Goal: Task Accomplishment & Management: Use online tool/utility

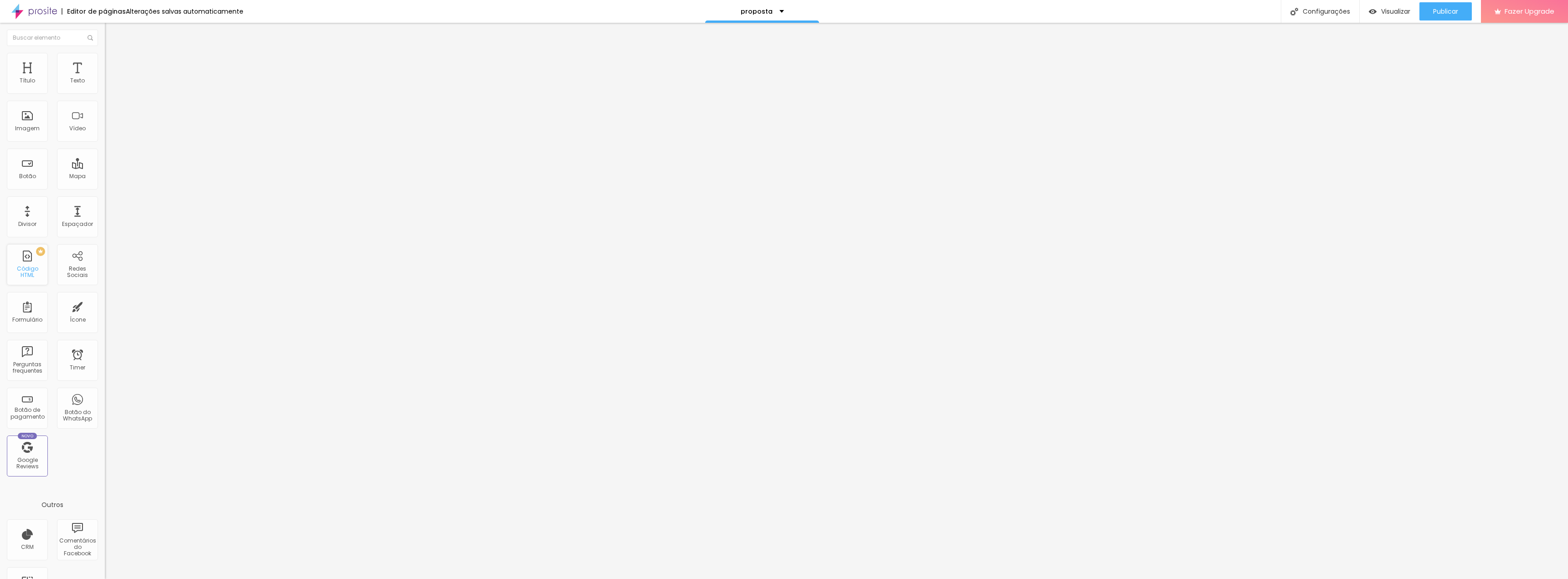
click at [26, 267] on div "PREMIUM Código HTML" at bounding box center [27, 264] width 41 height 41
click at [105, 134] on div at bounding box center [157, 114] width 105 height 70
click at [1449, 12] on span "Publicar" at bounding box center [1445, 12] width 25 height 7
click at [111, 33] on div "Editar Código HTML" at bounding box center [149, 33] width 75 height 7
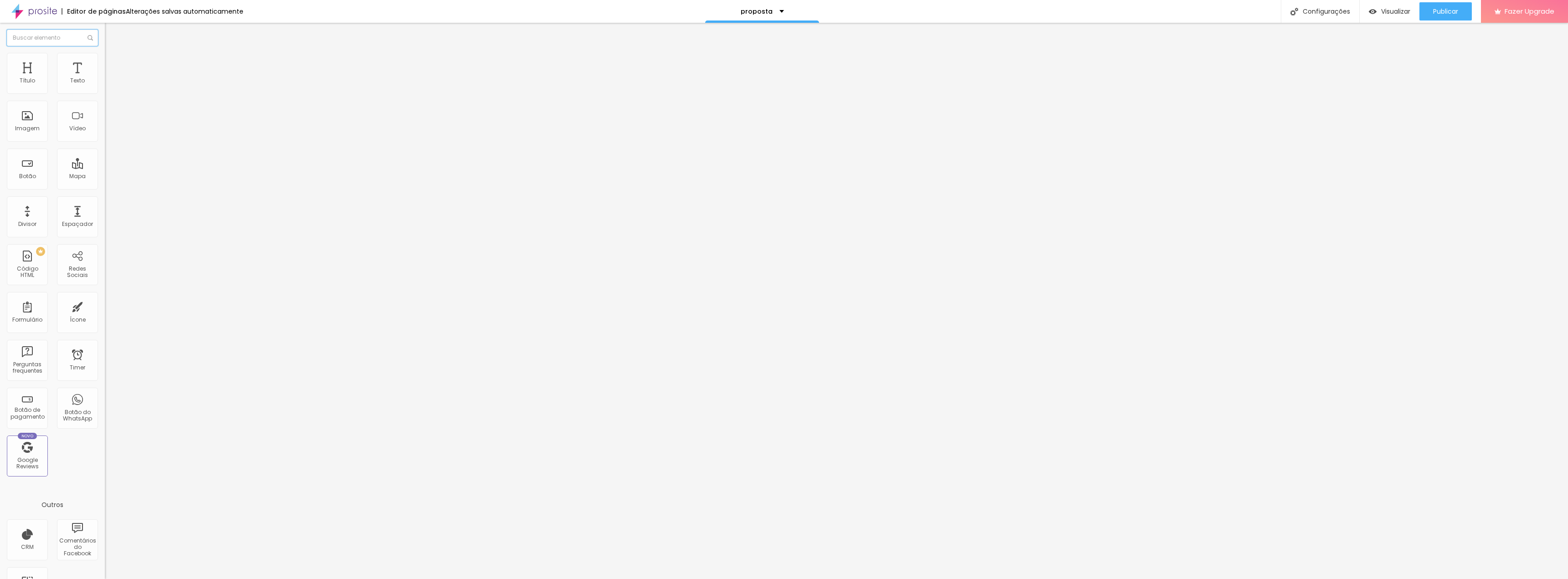
click at [15, 33] on input "text" at bounding box center [52, 38] width 91 height 16
click at [37, 13] on img at bounding box center [34, 11] width 46 height 23
click at [105, 56] on li "Avançado" at bounding box center [157, 57] width 105 height 9
type input "7"
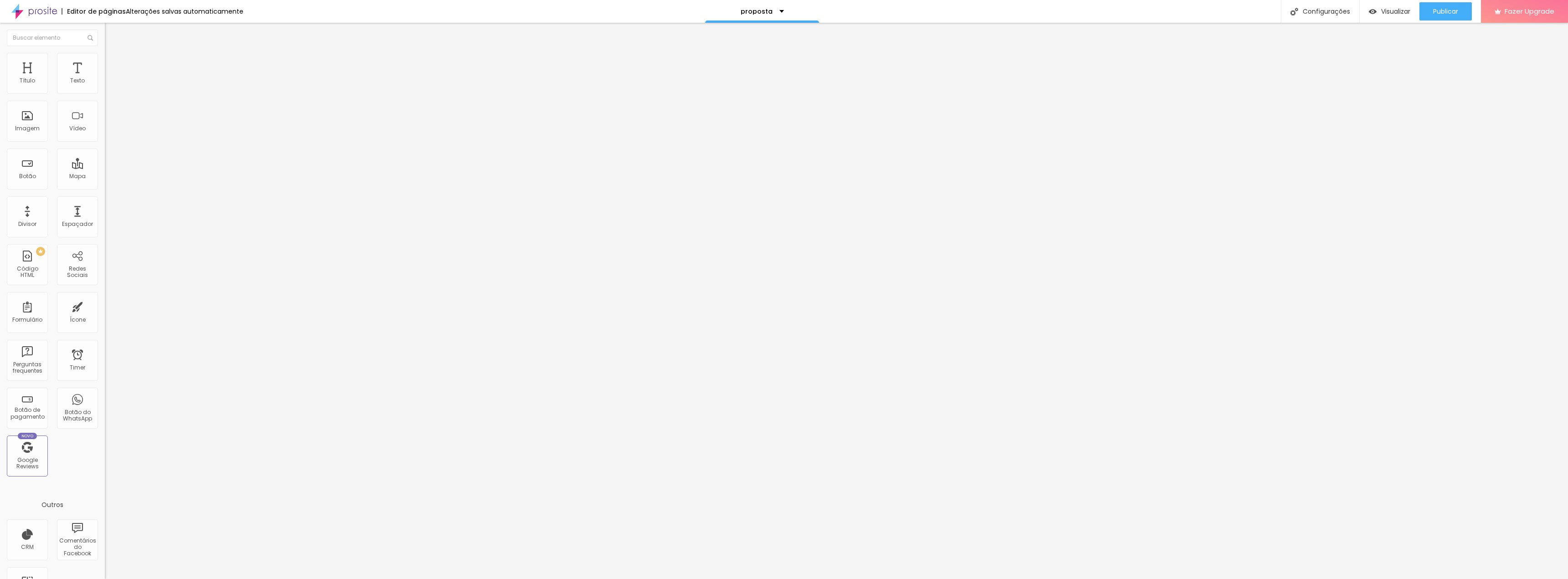
type input "7"
type input "8"
type input "9"
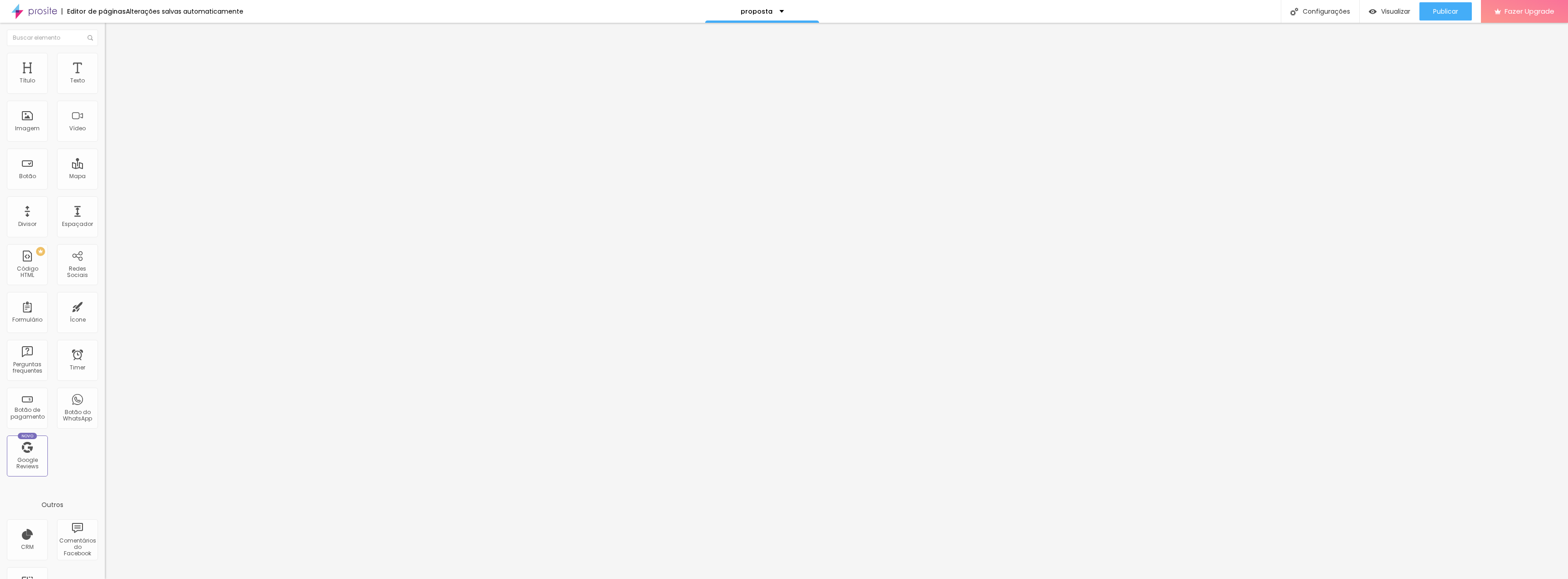
type input "10"
type input "11"
type input "12"
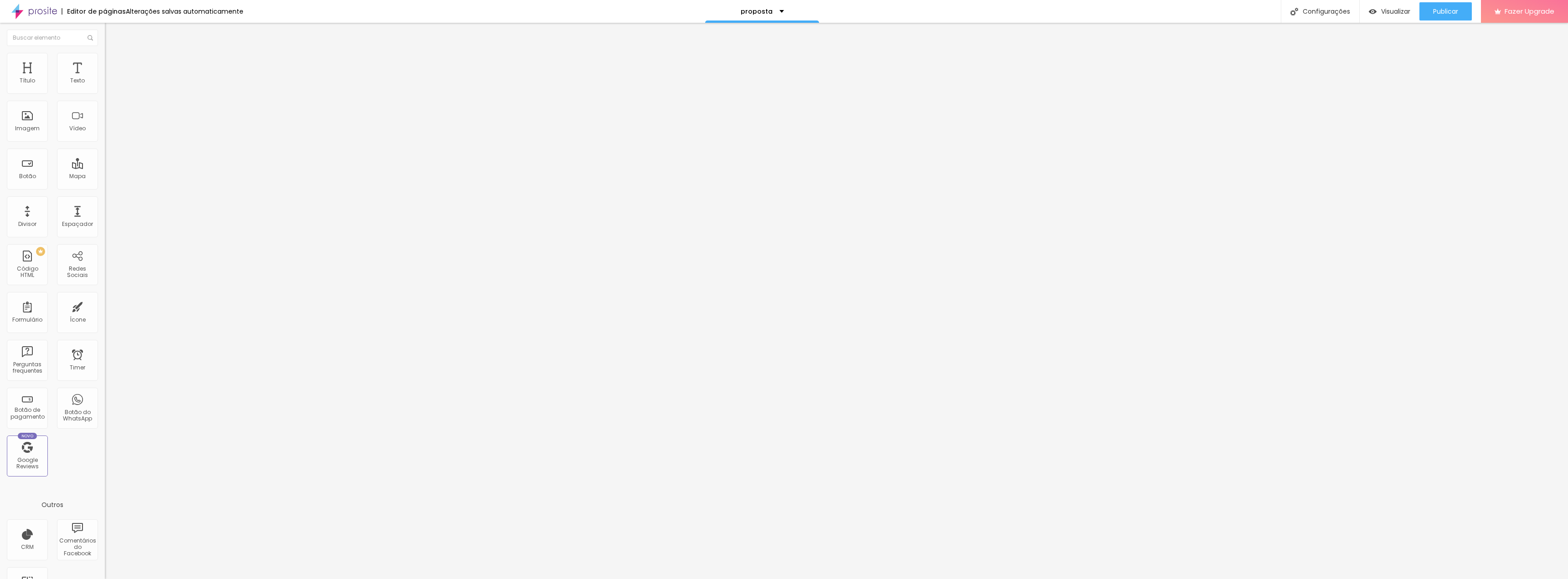
type input "12"
type input "14"
type input "17"
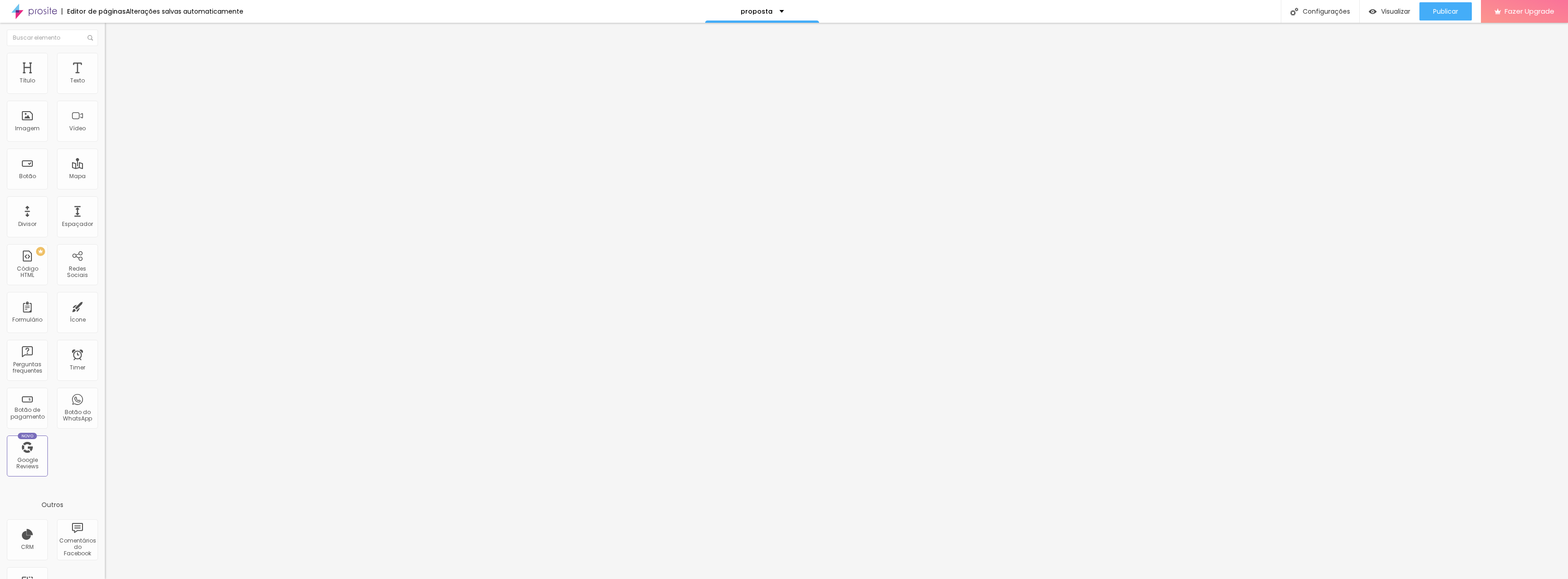
type input "20"
type input "21"
type input "24"
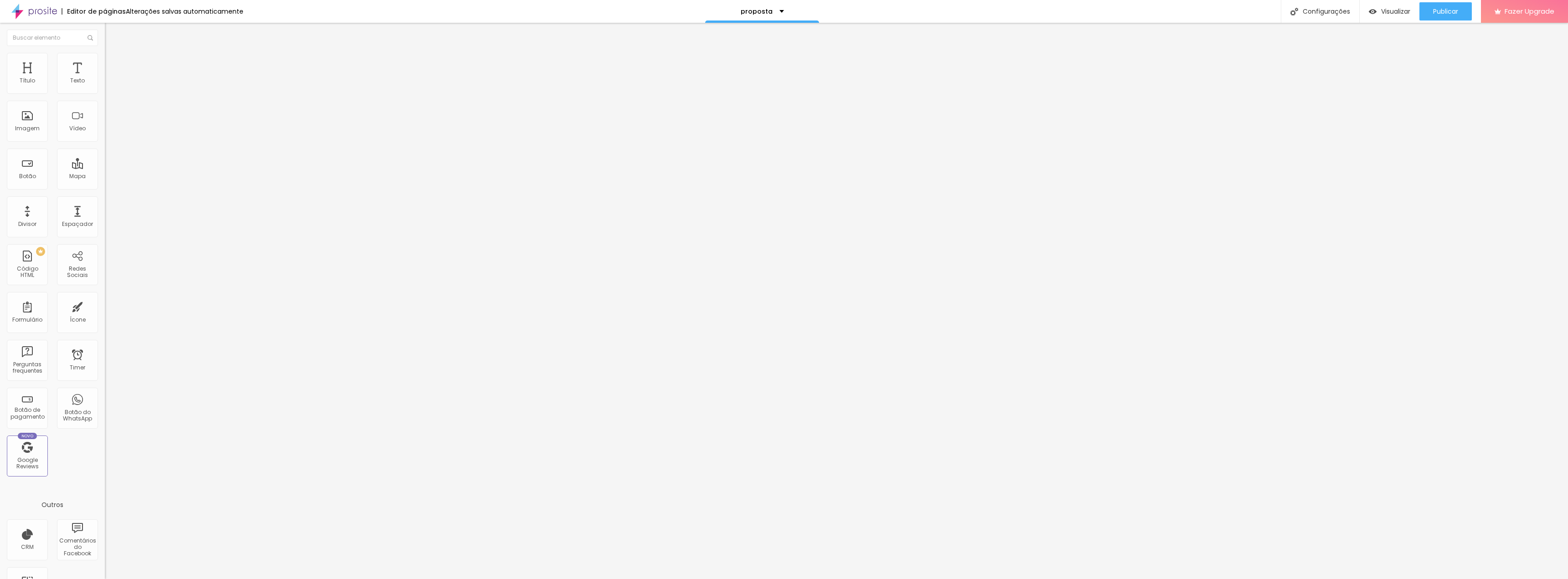
type input "24"
type input "26"
type input "28"
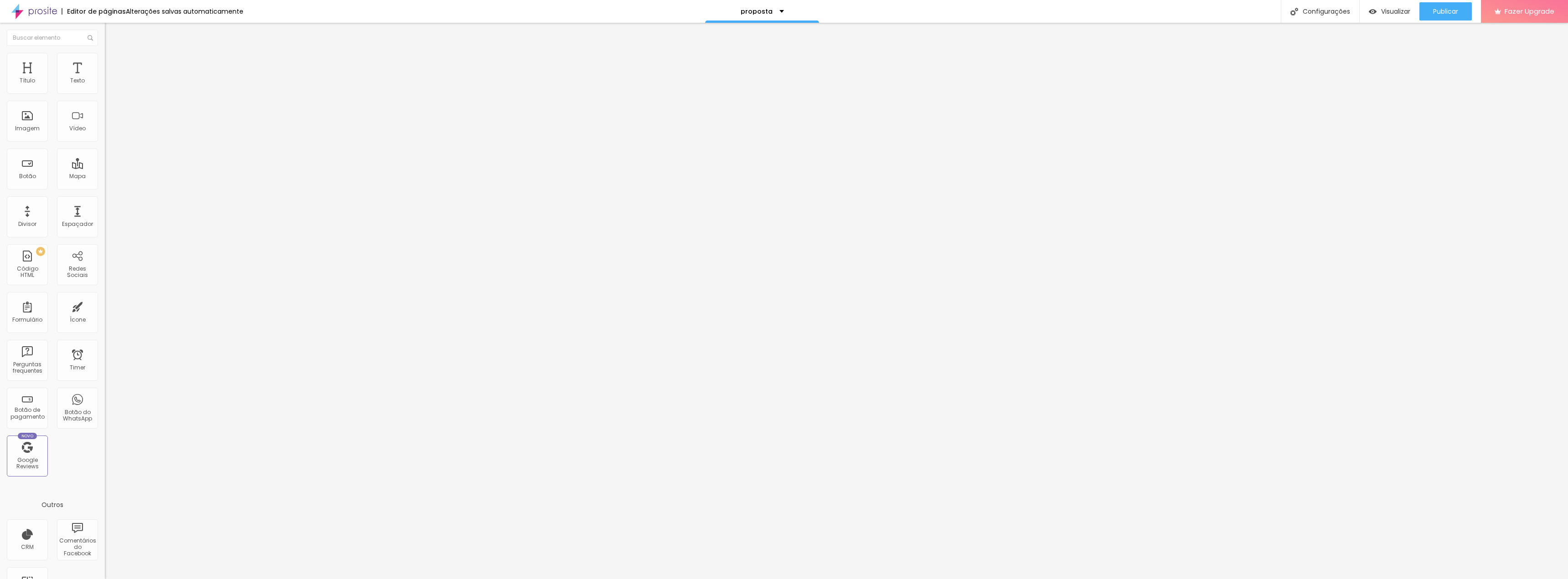
type input "30"
type input "32"
type input "35"
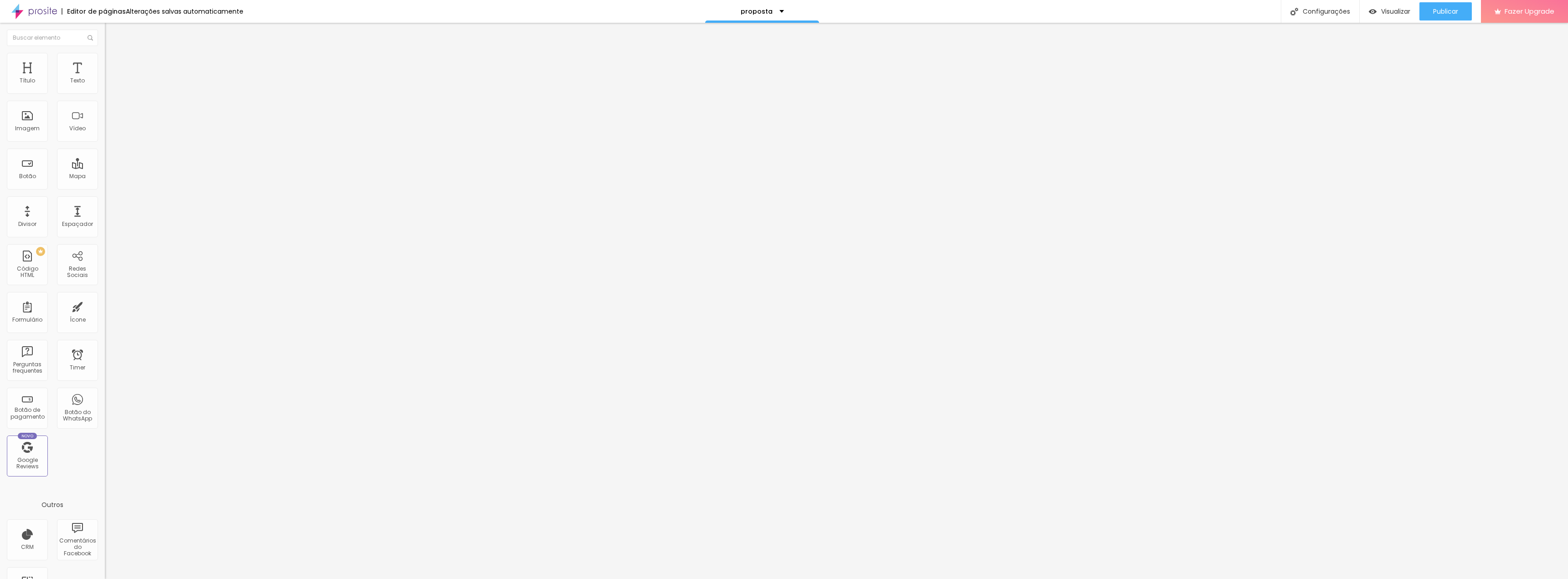
type input "35"
type input "36"
type input "38"
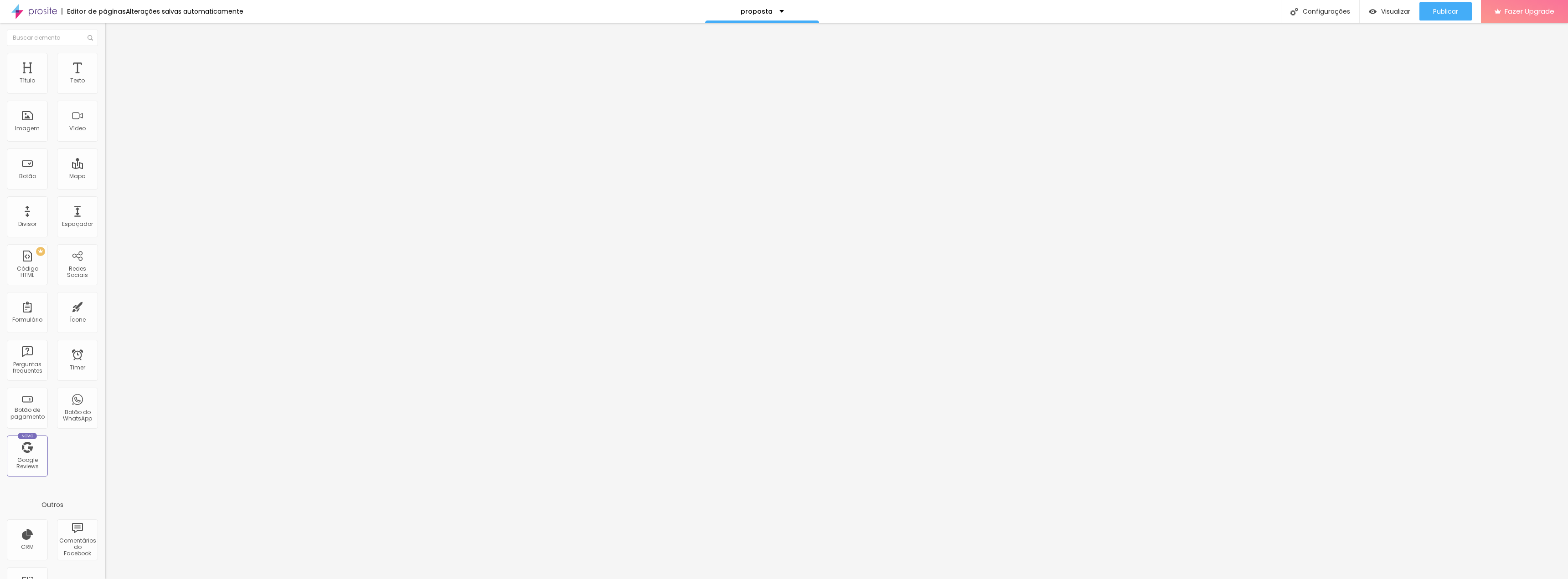
type input "39"
type input "41"
type input "43"
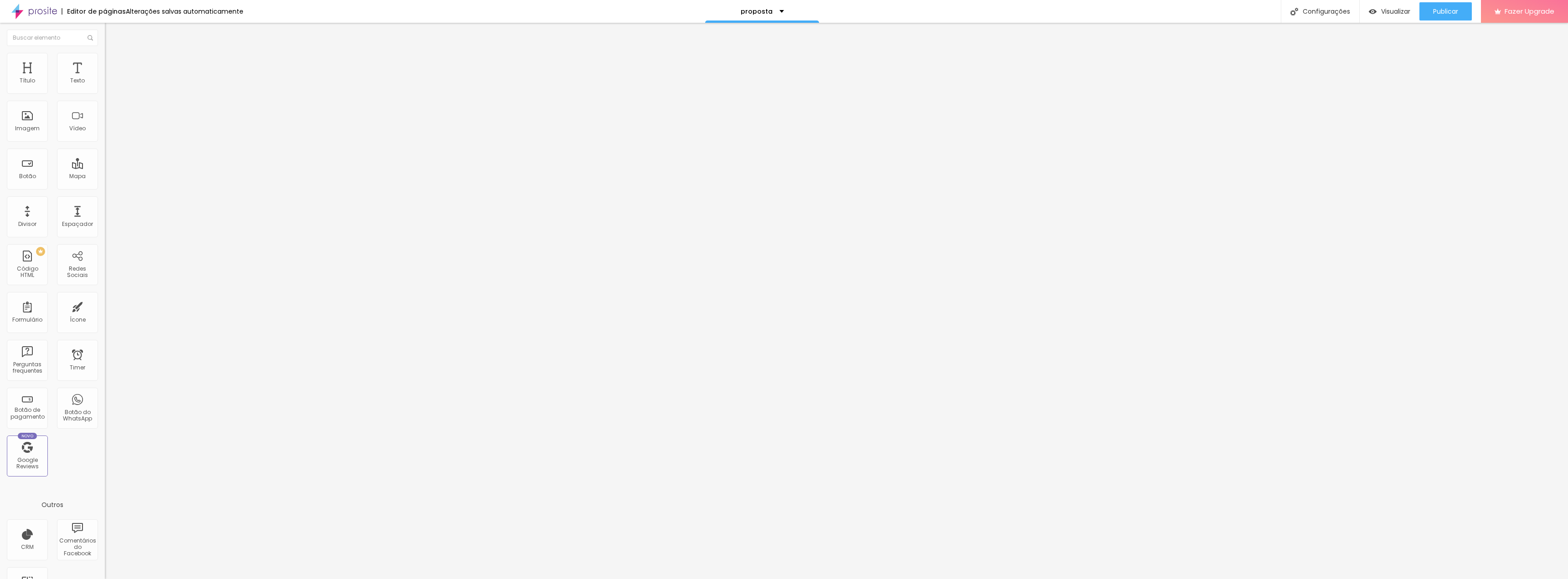
type input "43"
type input "45"
type input "48"
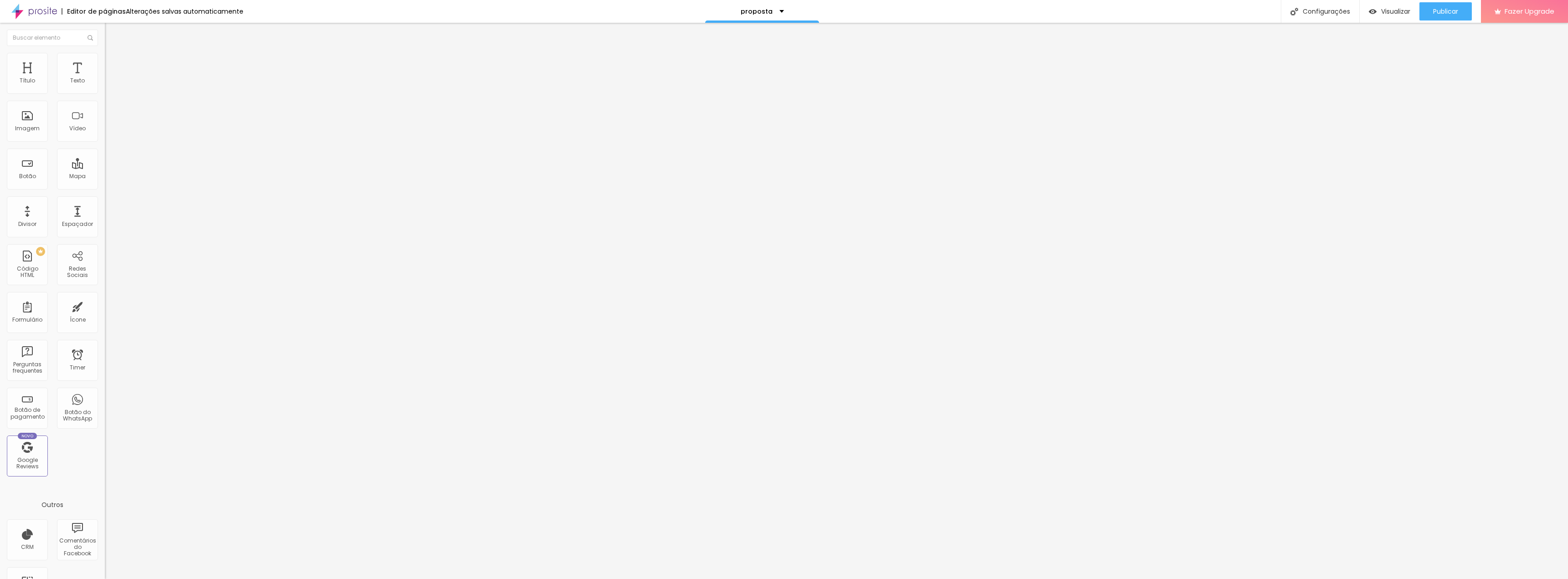
type input "49"
type input "51"
type input "52"
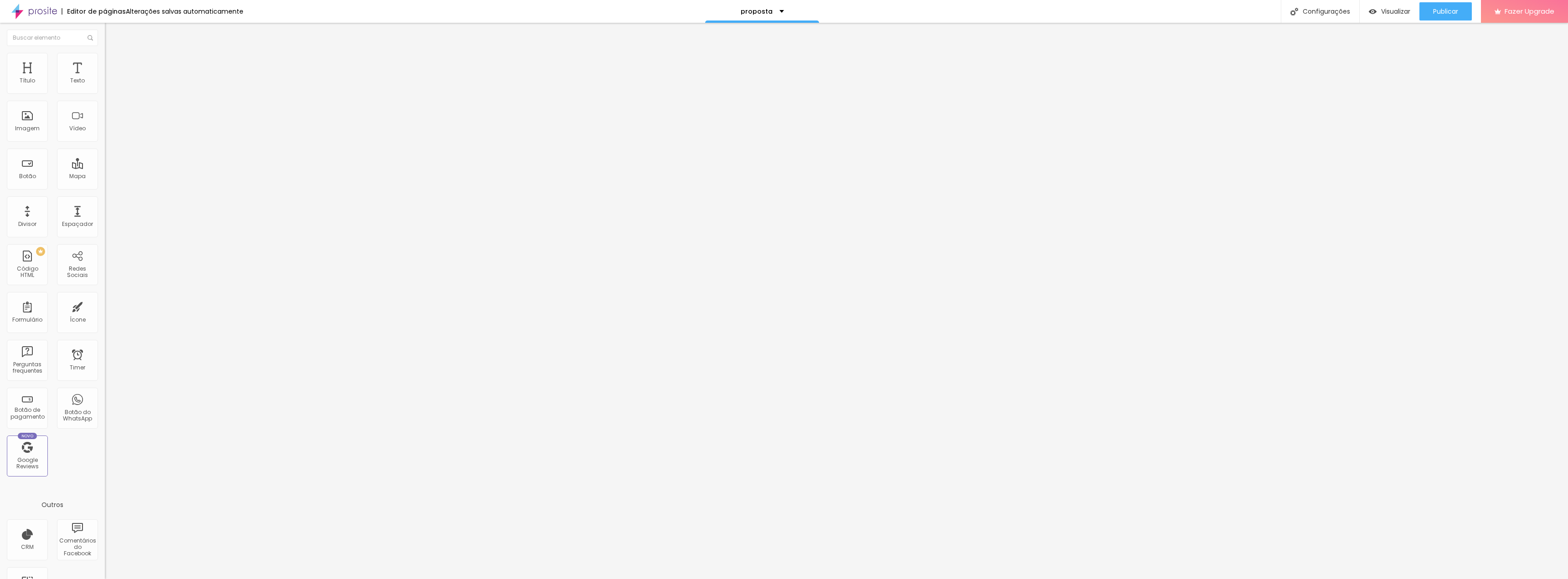
type input "52"
type input "53"
type input "54"
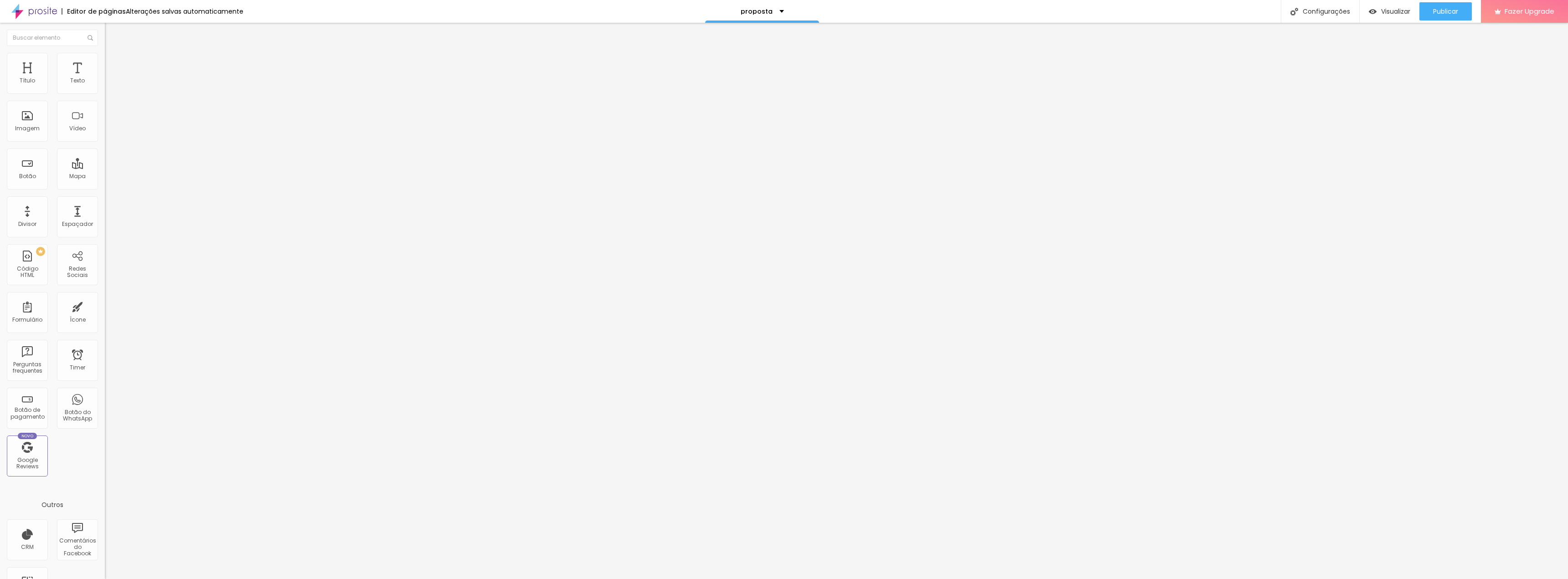
type input "55"
type input "56"
type input "58"
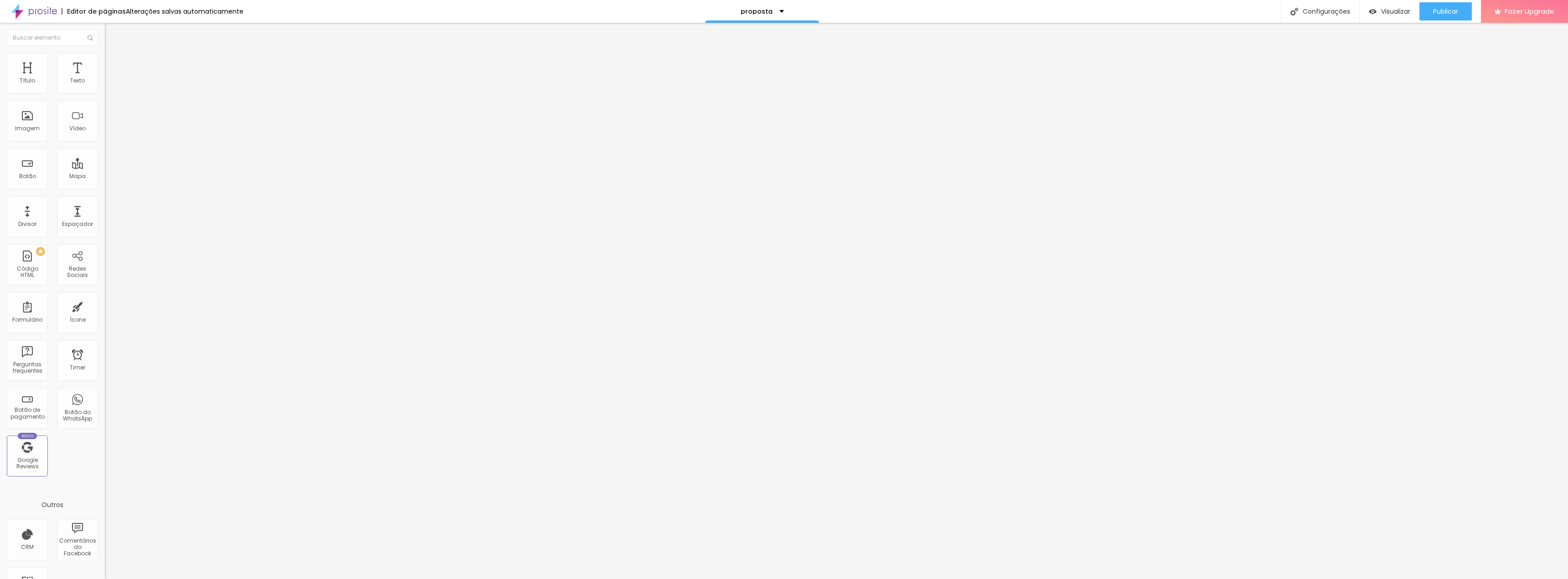
type input "58"
type input "59"
type input "61"
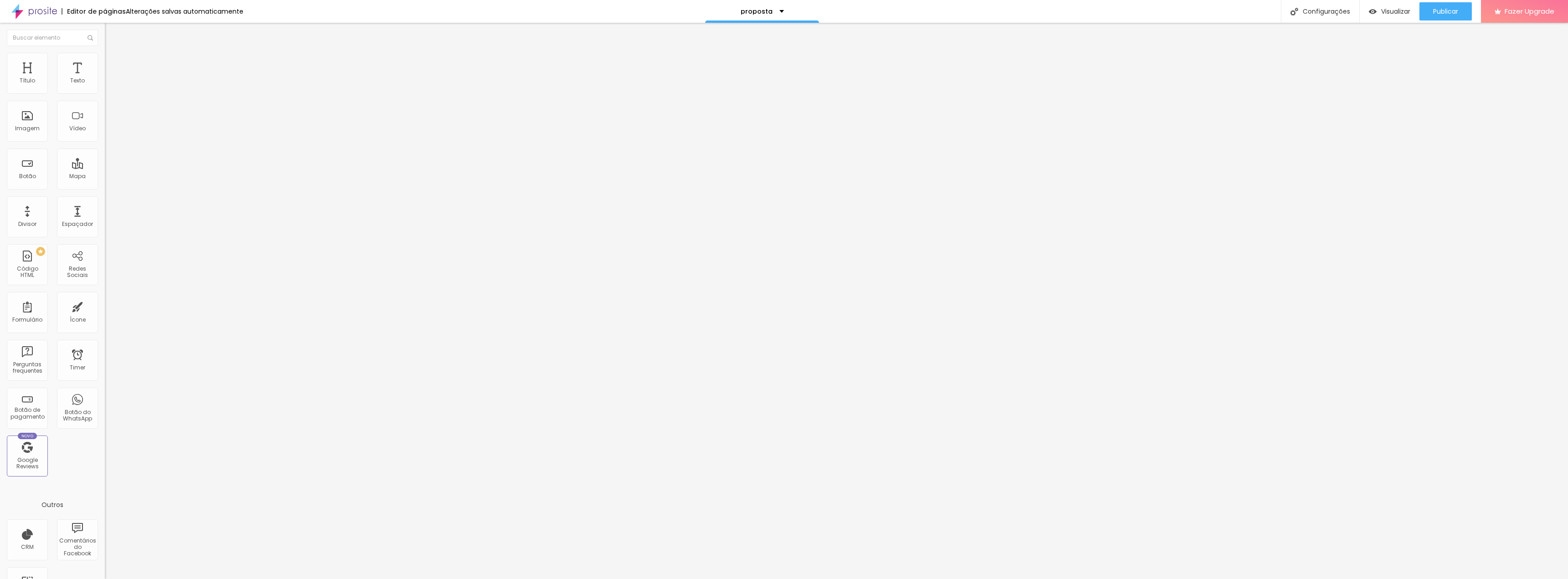
type input "63"
type input "64"
type input "65"
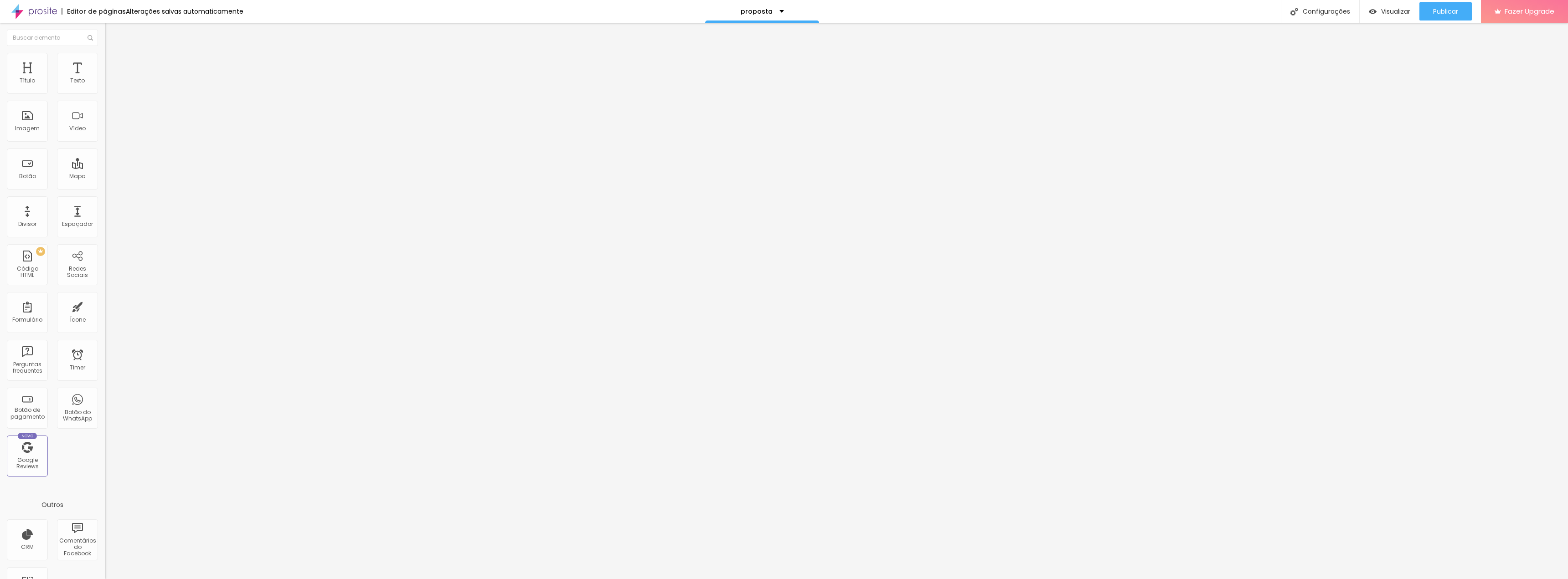
type input "65"
type input "66"
type input "67"
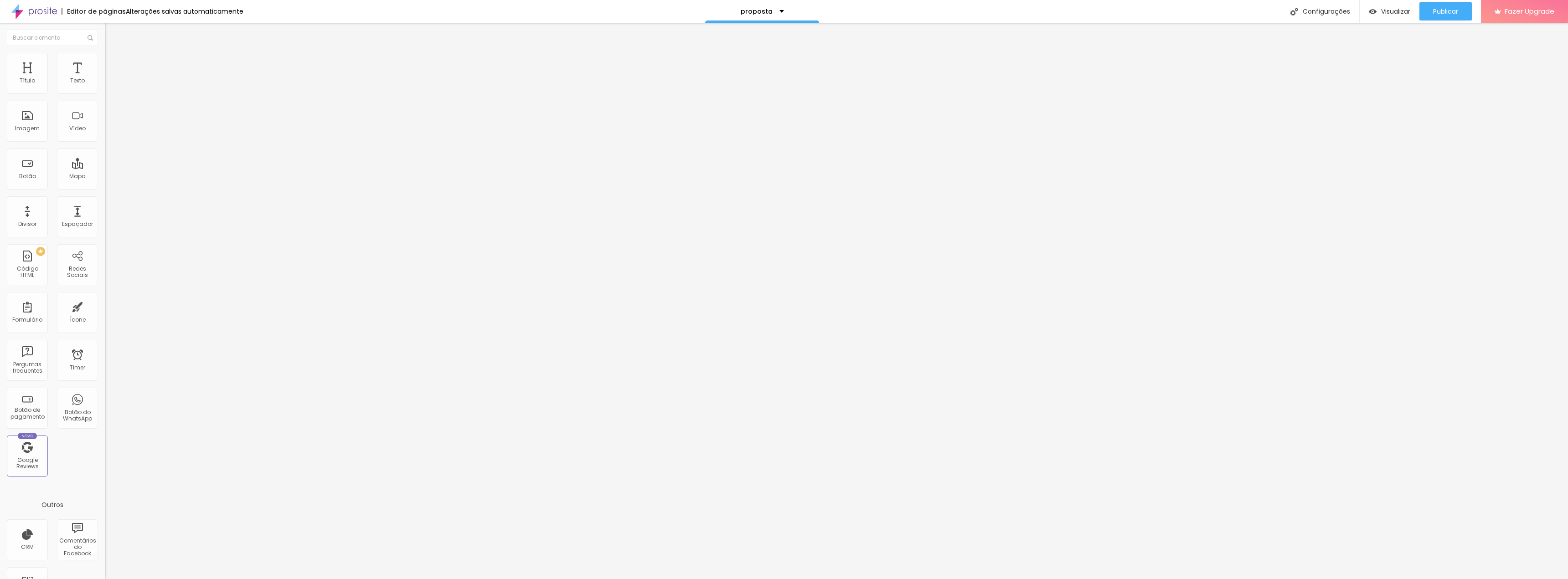
type input "68"
type input "69"
type input "70"
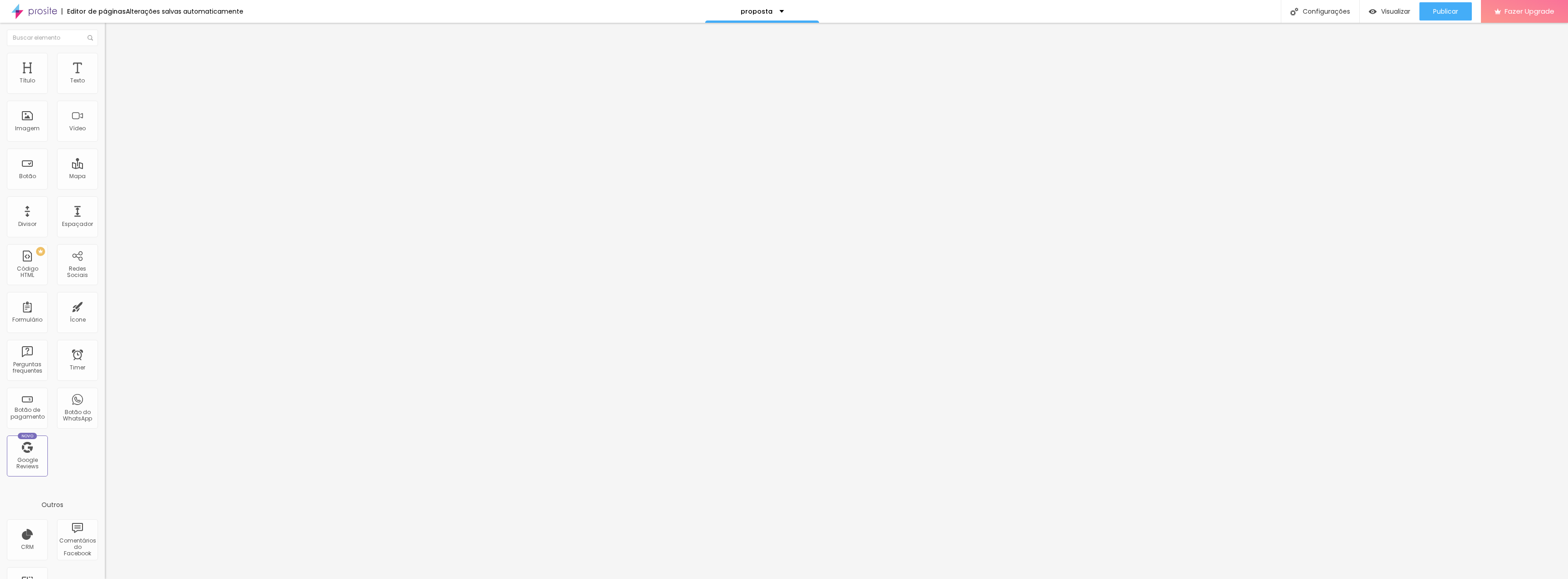
type input "70"
type input "71"
type input "72"
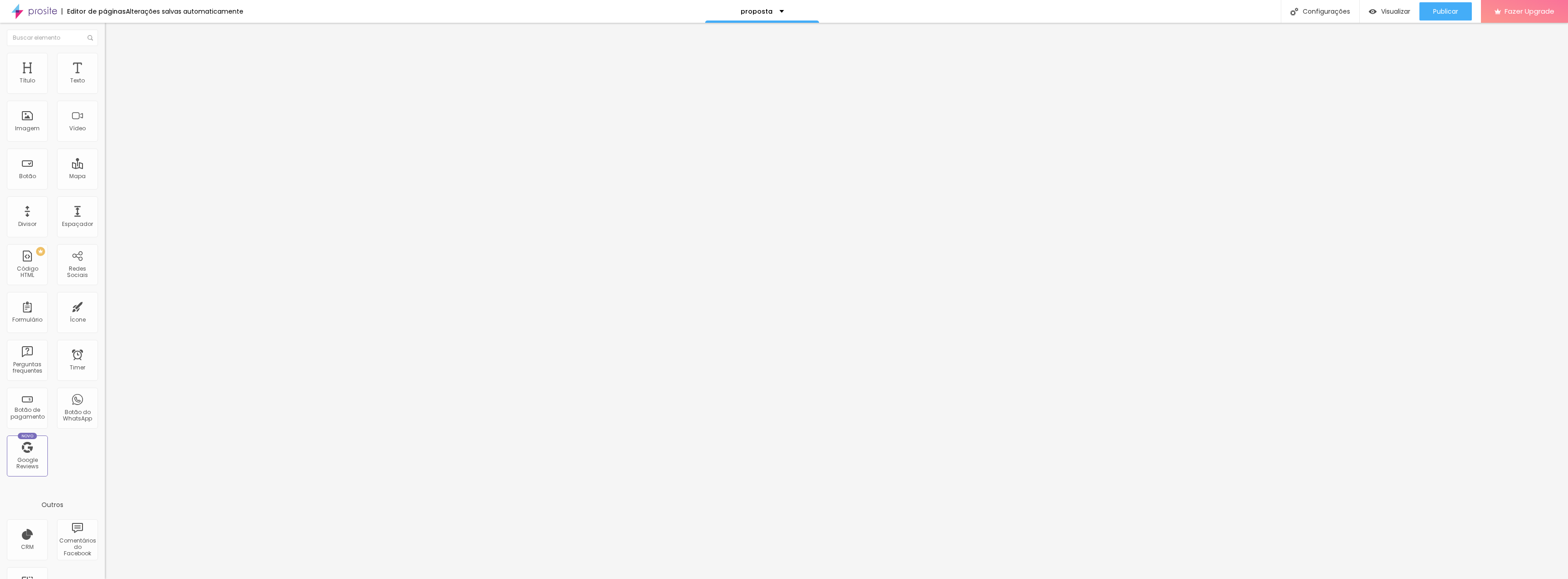
type input "73"
type input "74"
type input "76"
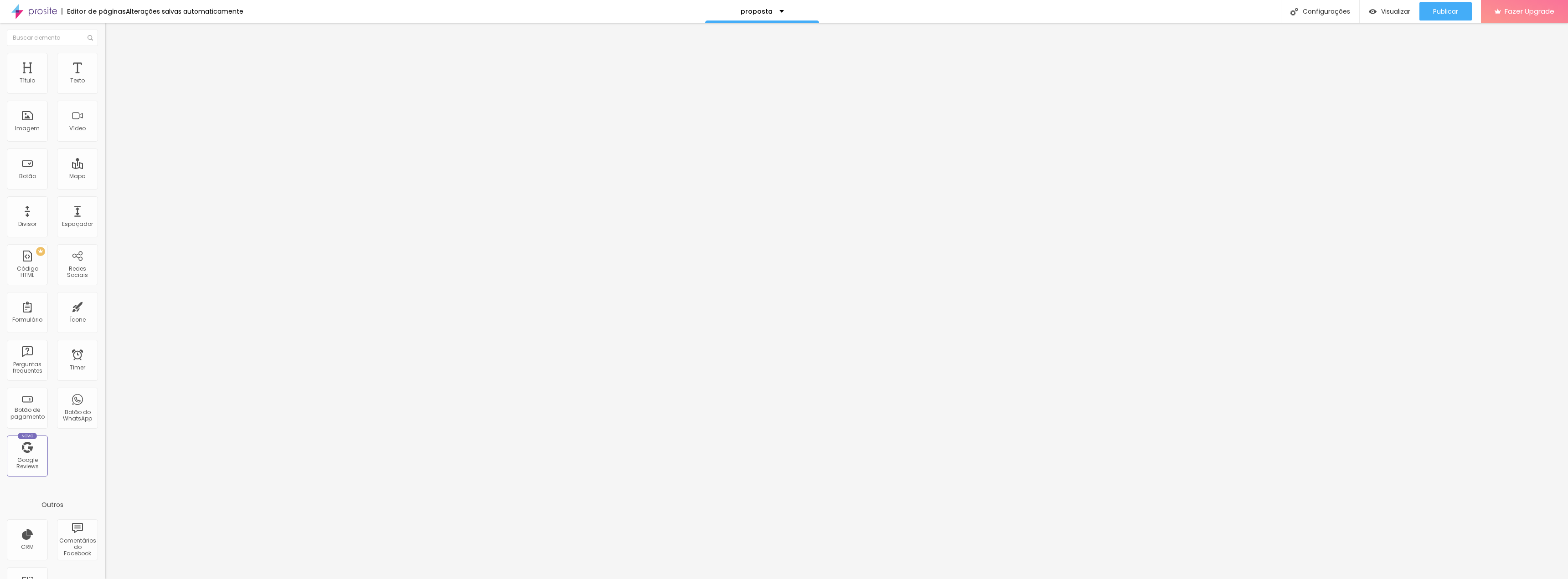
type input "76"
type input "77"
type input "79"
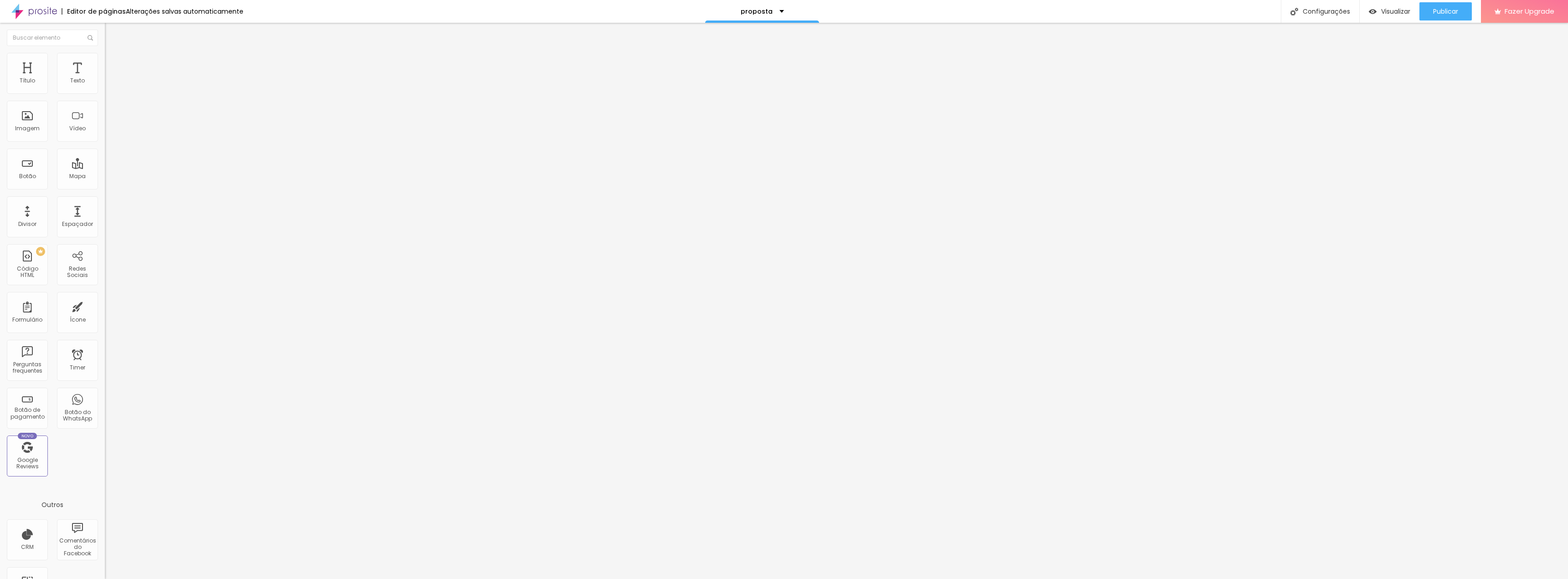
type input "80"
type input "81"
type input "82"
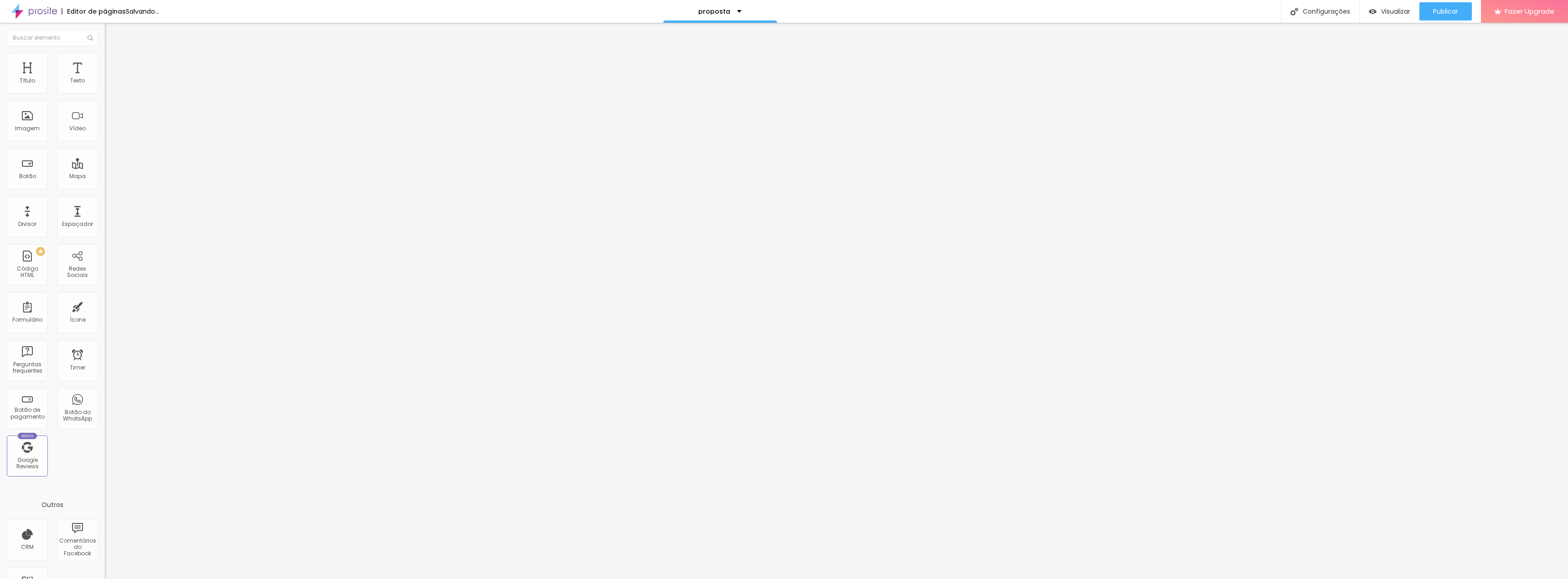
type input "82"
type input "83"
type input "84"
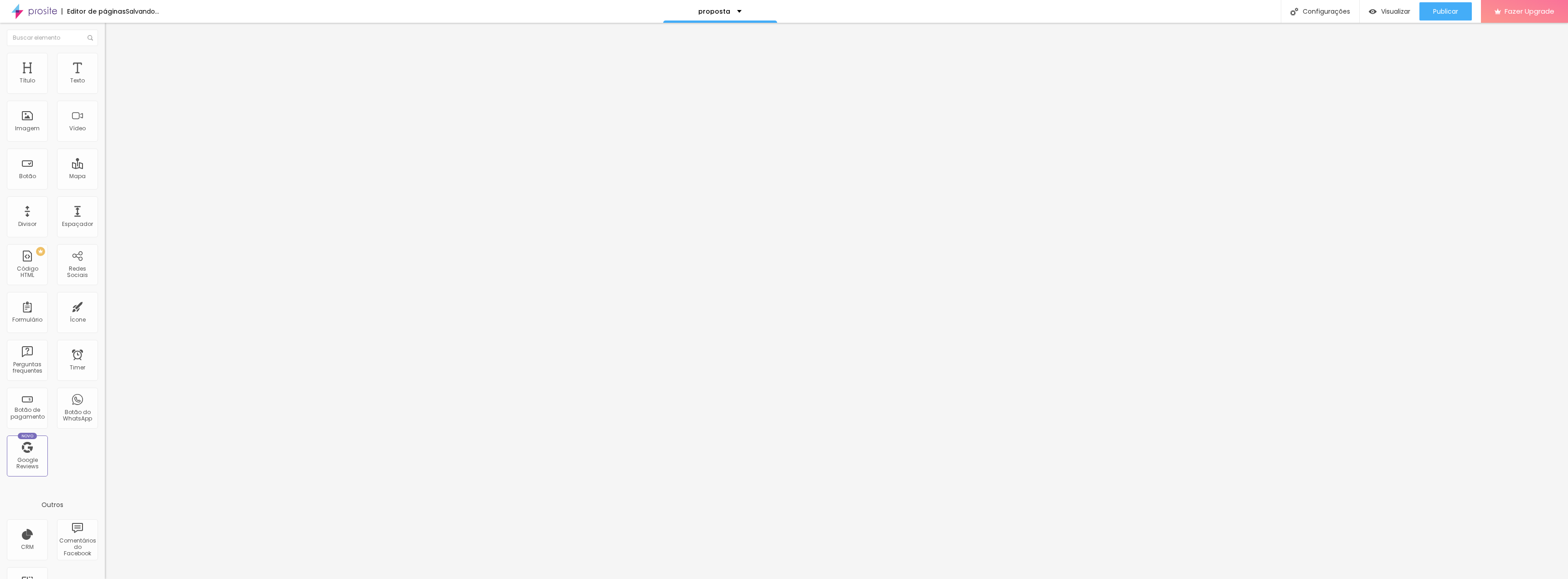
type input "85"
type input "86"
type input "87"
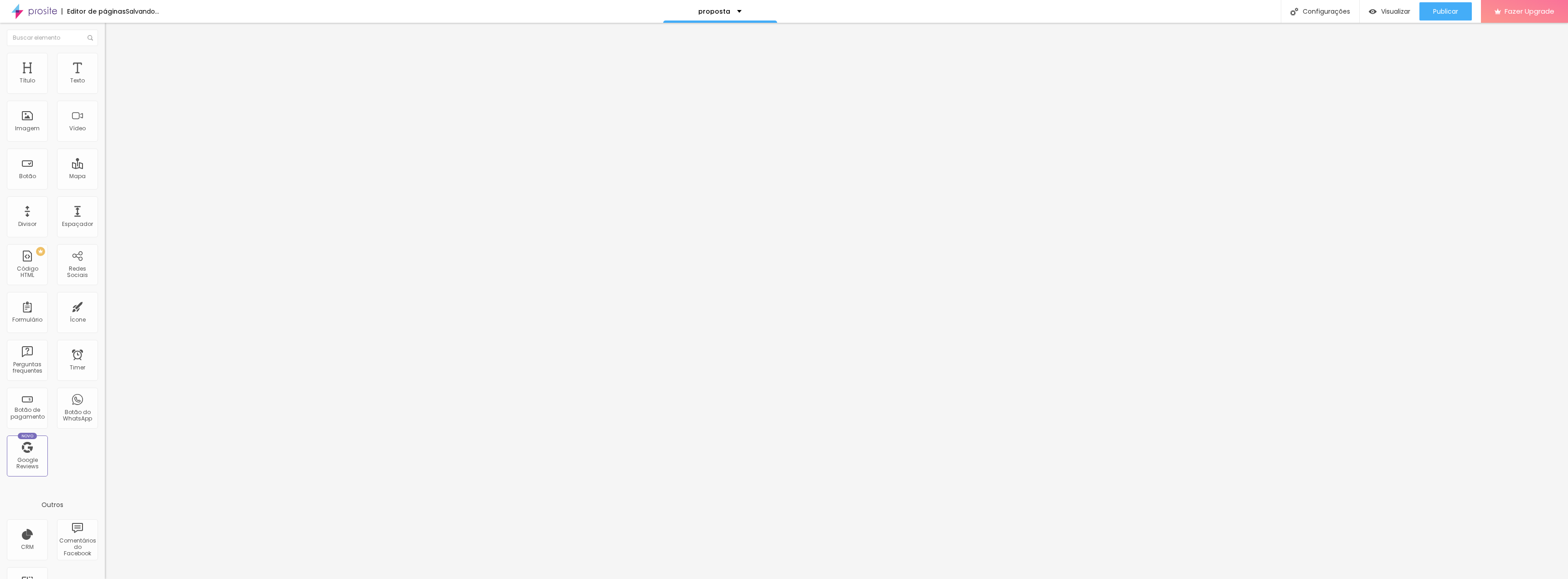
type input "87"
type input "88"
type input "90"
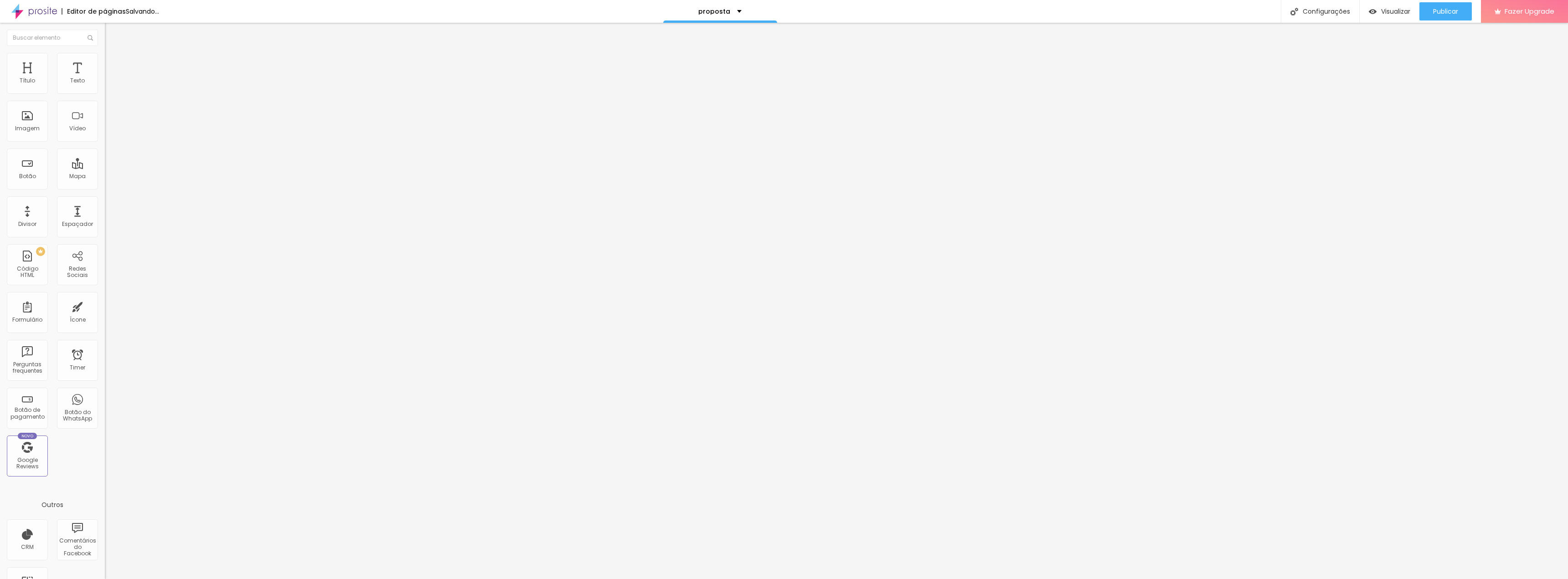
type input "91"
type input "92"
type input "93"
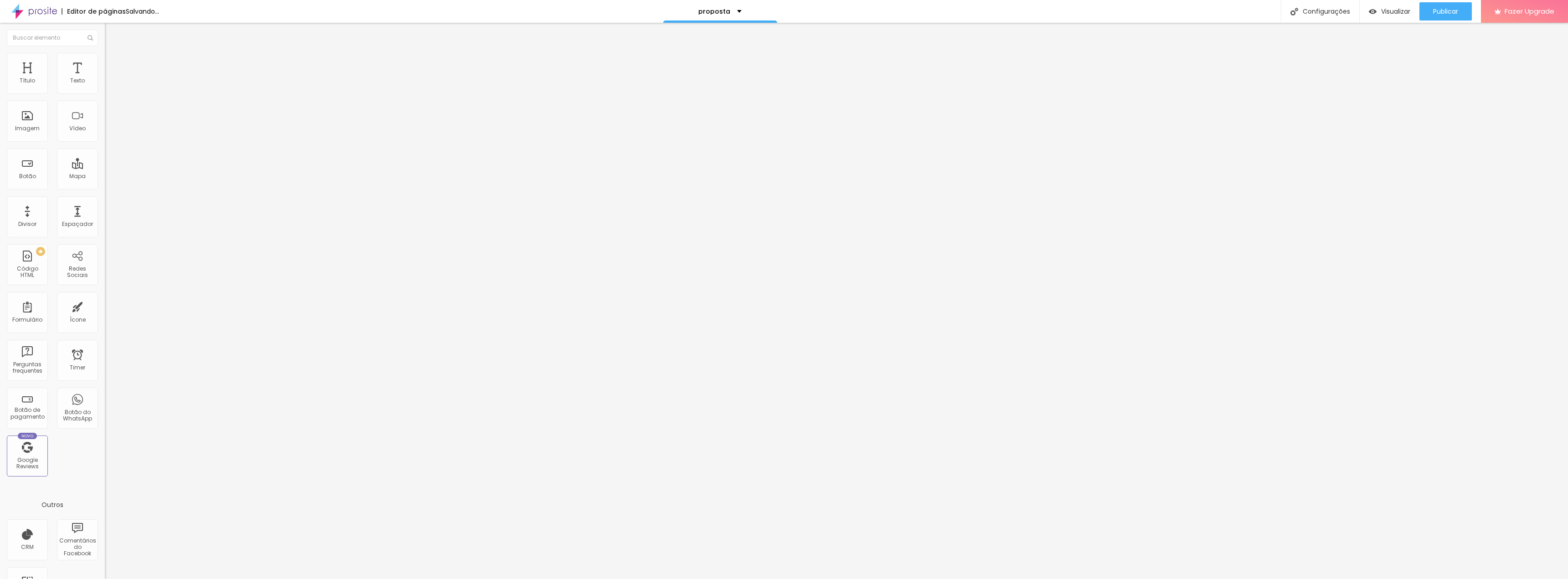
type input "93"
type input "95"
type input "96"
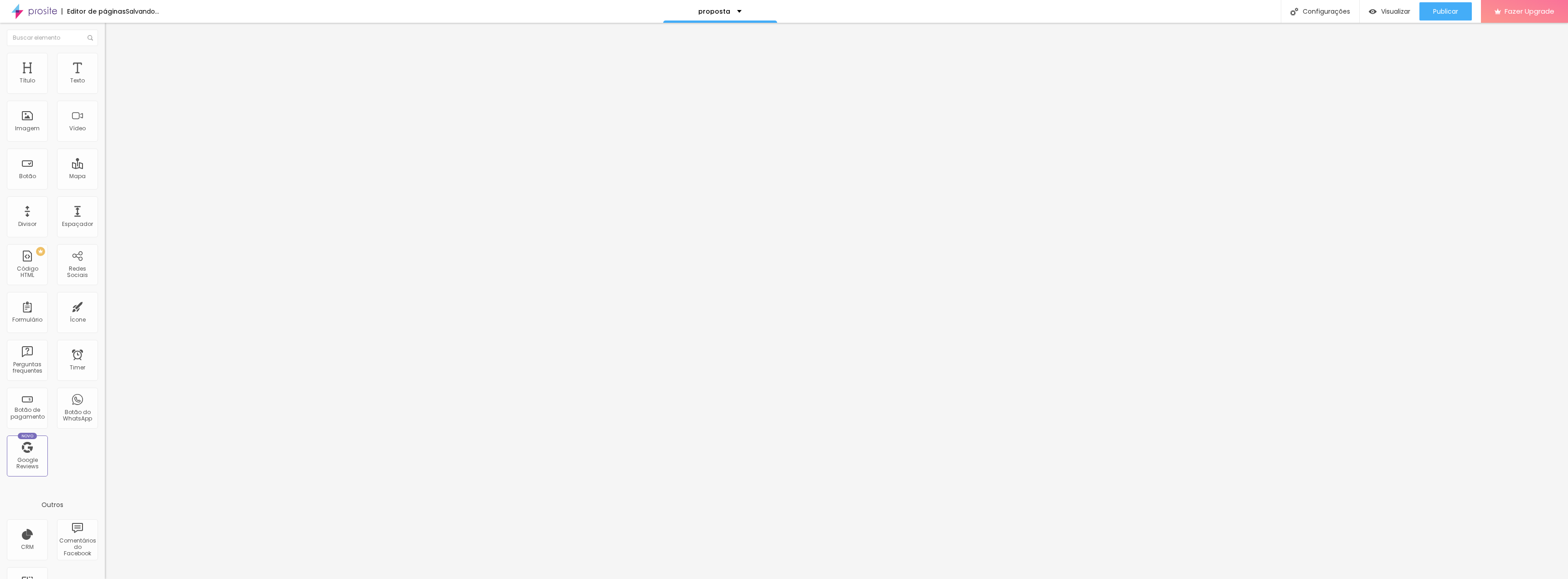
type input "97"
type input "99"
type input "100"
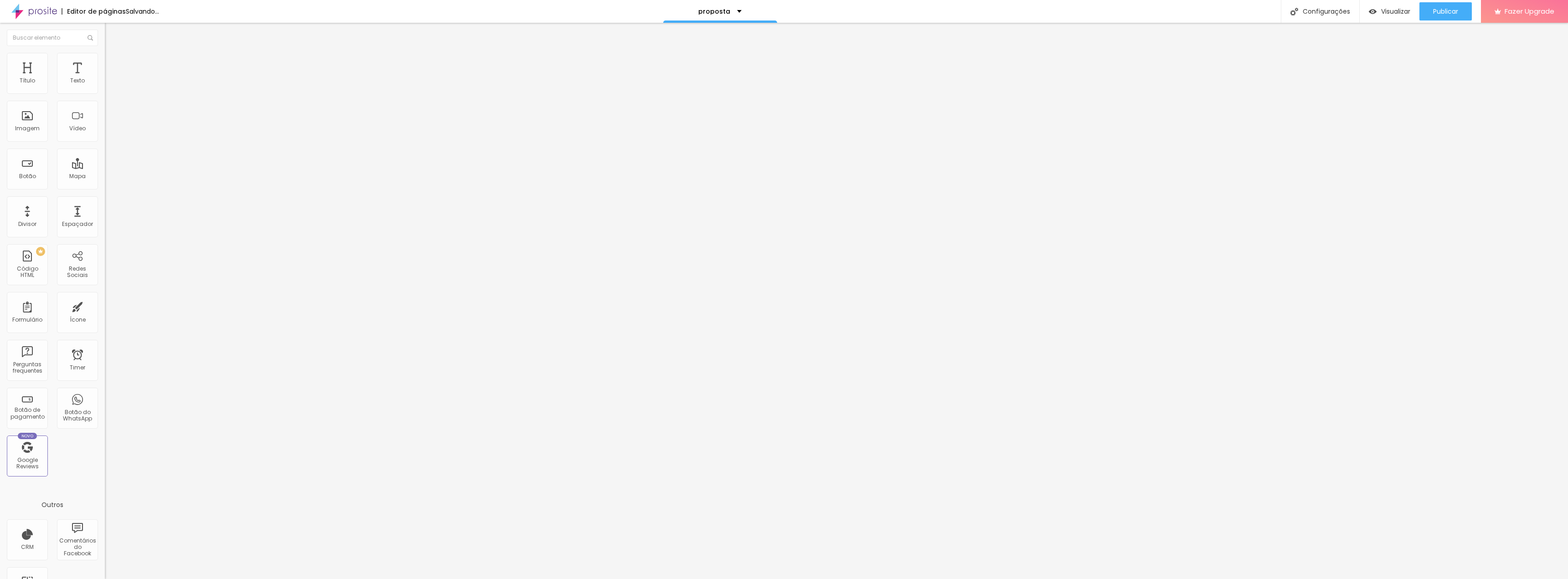
type input "100"
drag, startPoint x: 24, startPoint y: 88, endPoint x: 122, endPoint y: 92, distance: 98.1
type input "100"
click at [122, 168] on input "range" at bounding box center [134, 172] width 59 height 7
type input "4"
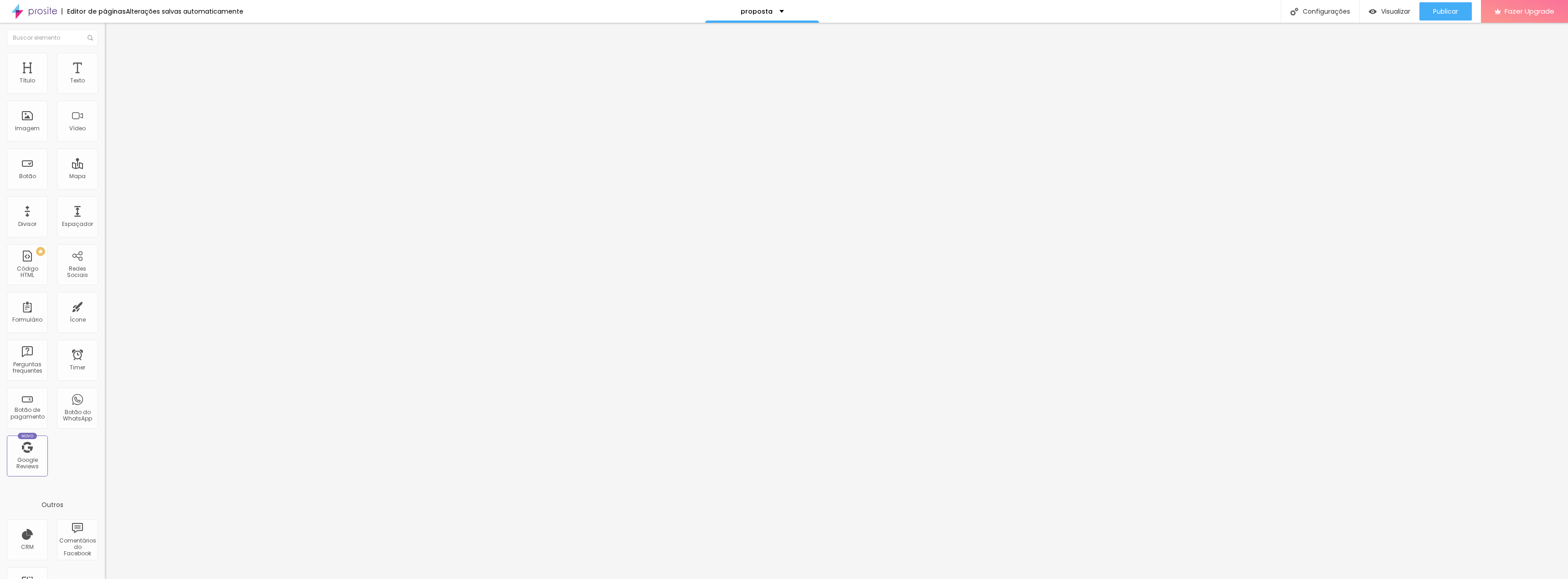
type input "4"
type input "5"
type input "7"
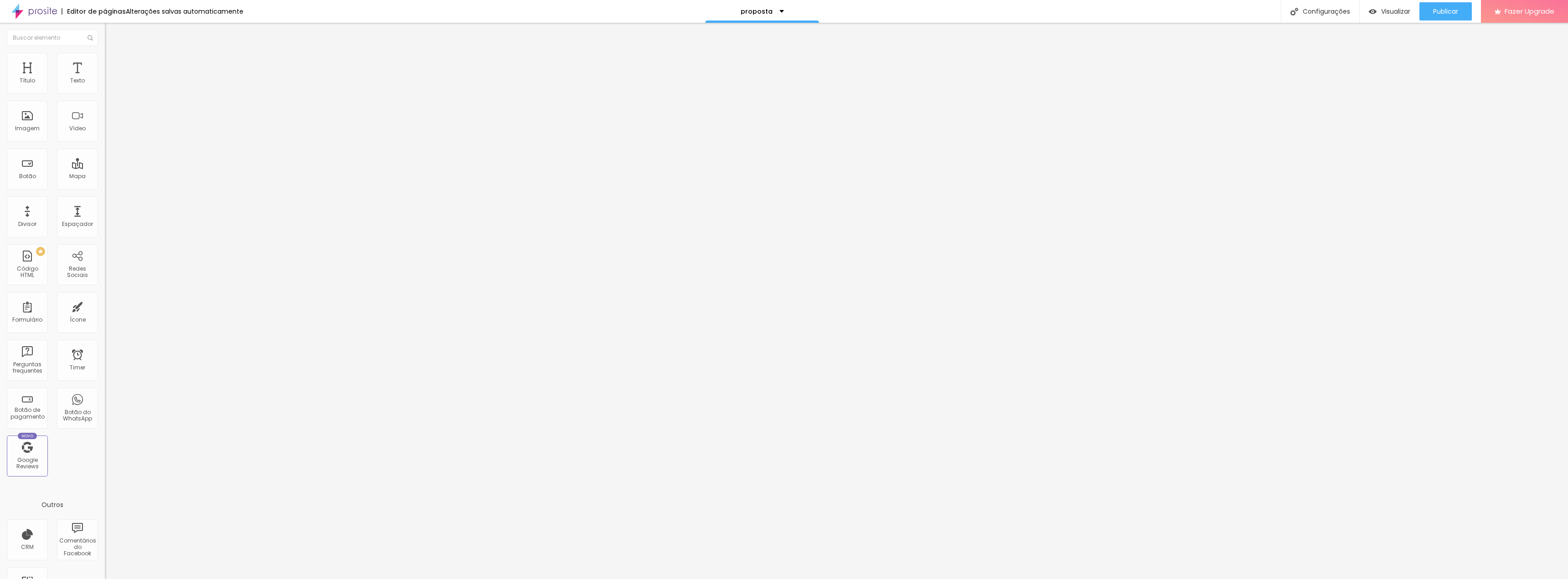
type input "10"
type input "13"
type input "18"
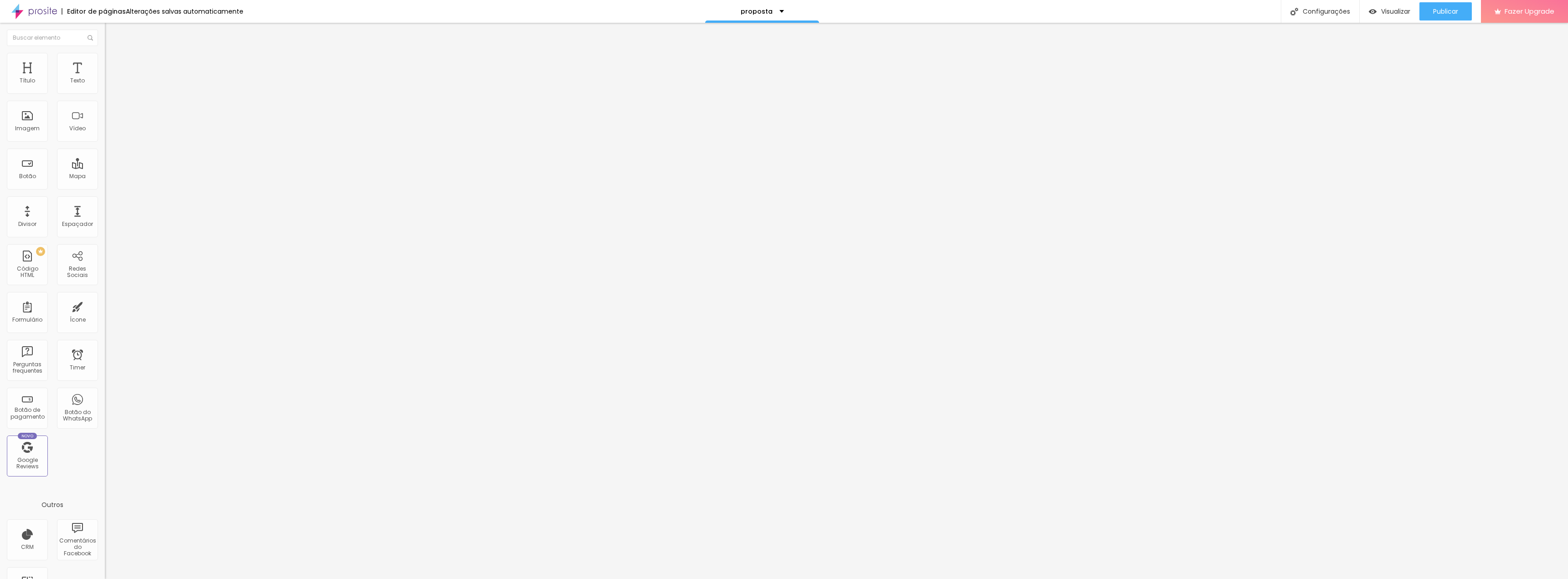
type input "18"
type input "22"
type input "28"
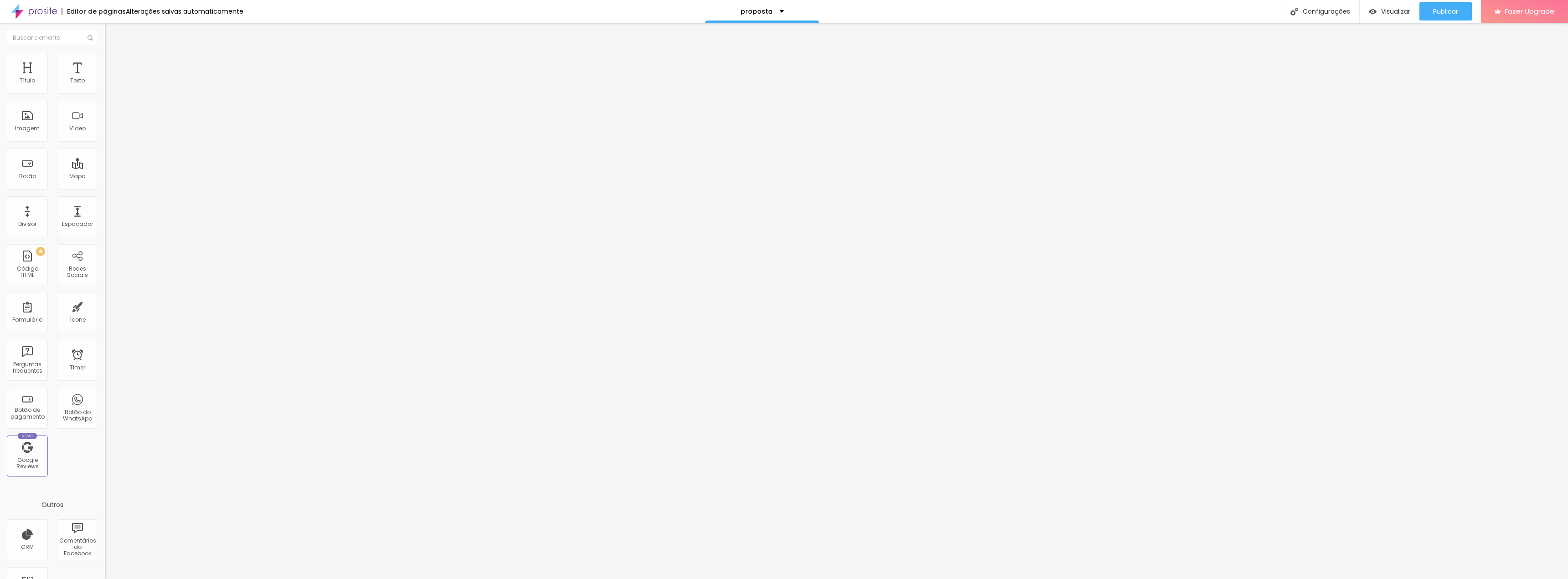
type input "36"
type input "44"
type input "51"
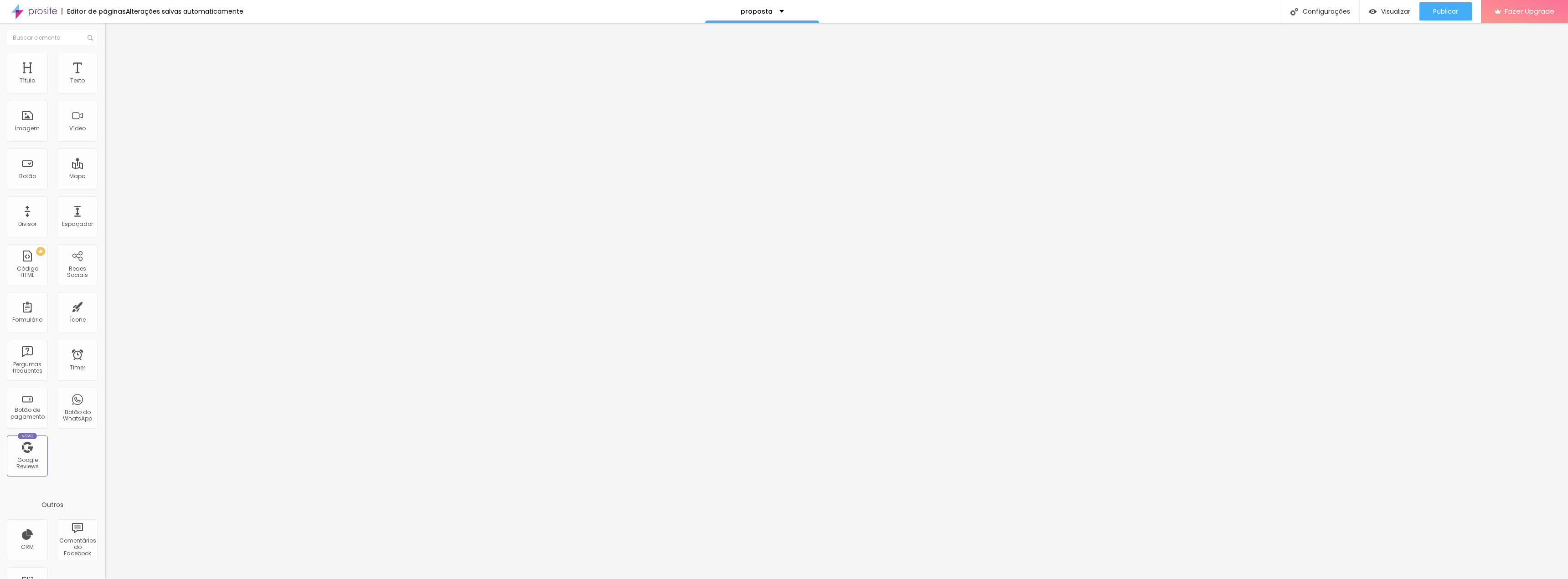
type input "51"
type input "59"
type input "69"
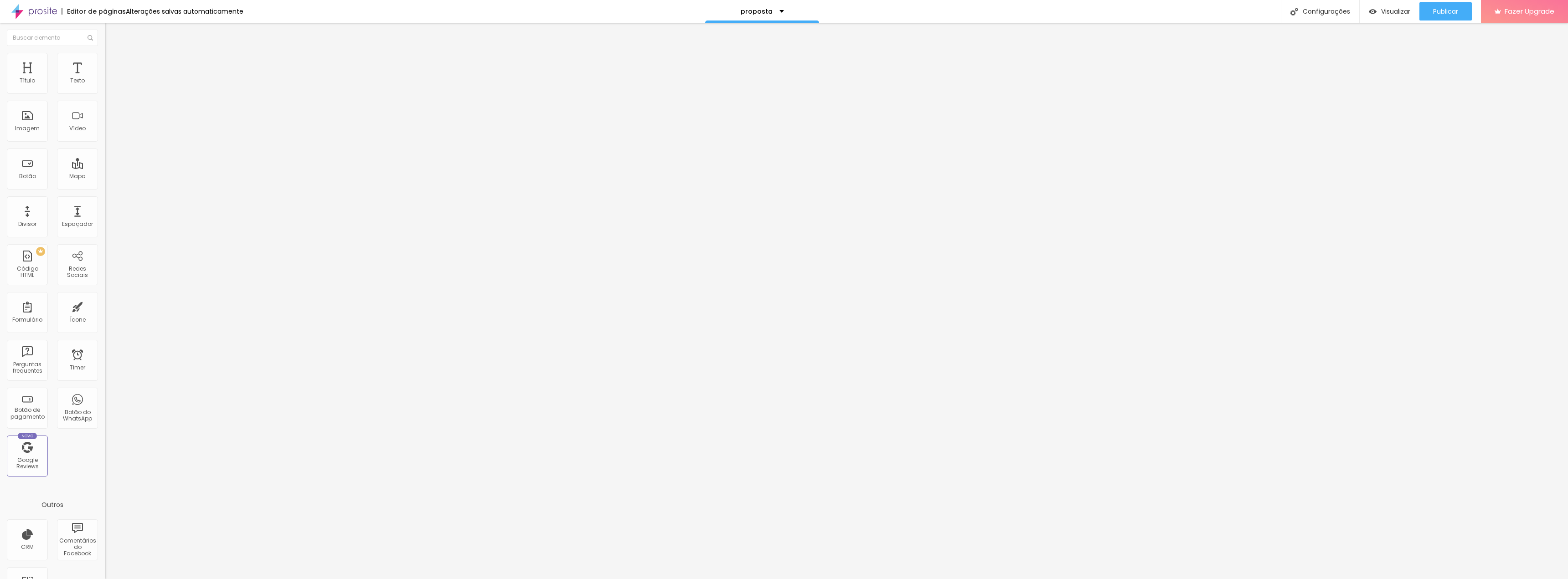
type input "77"
type input "87"
type input "96"
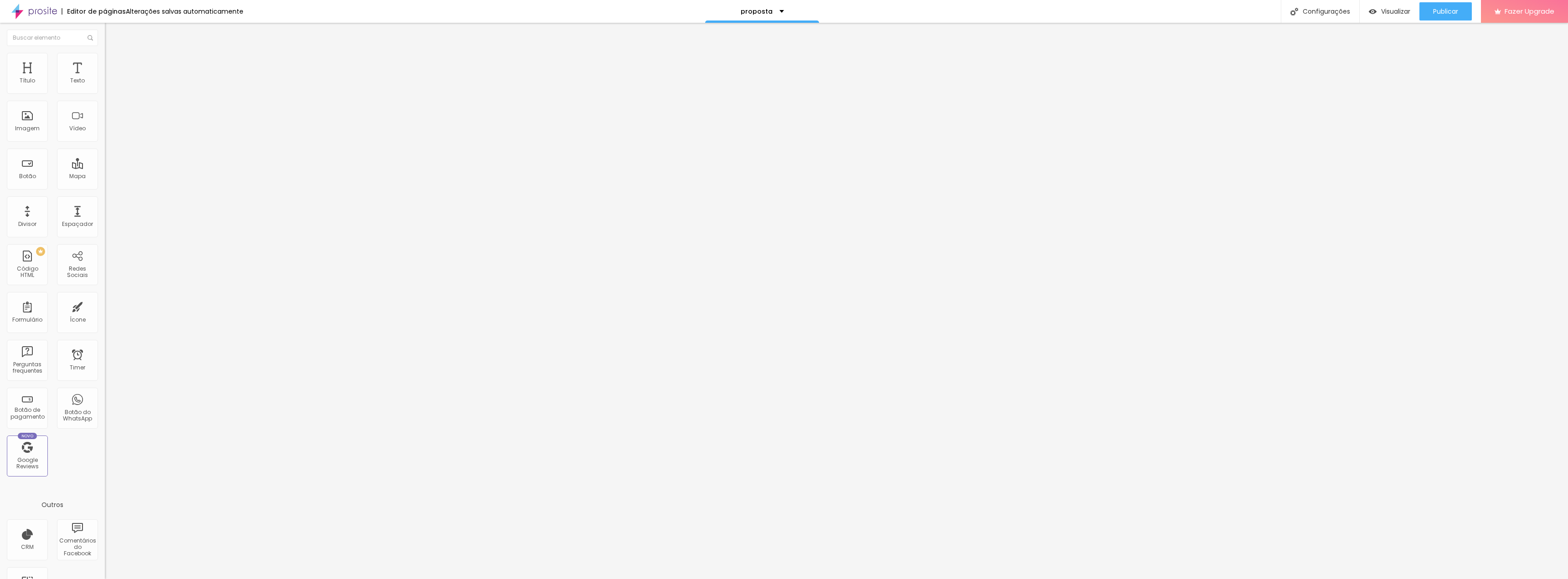
type input "96"
type input "100"
drag, startPoint x: 23, startPoint y: 107, endPoint x: 159, endPoint y: 109, distance: 136.0
type input "100"
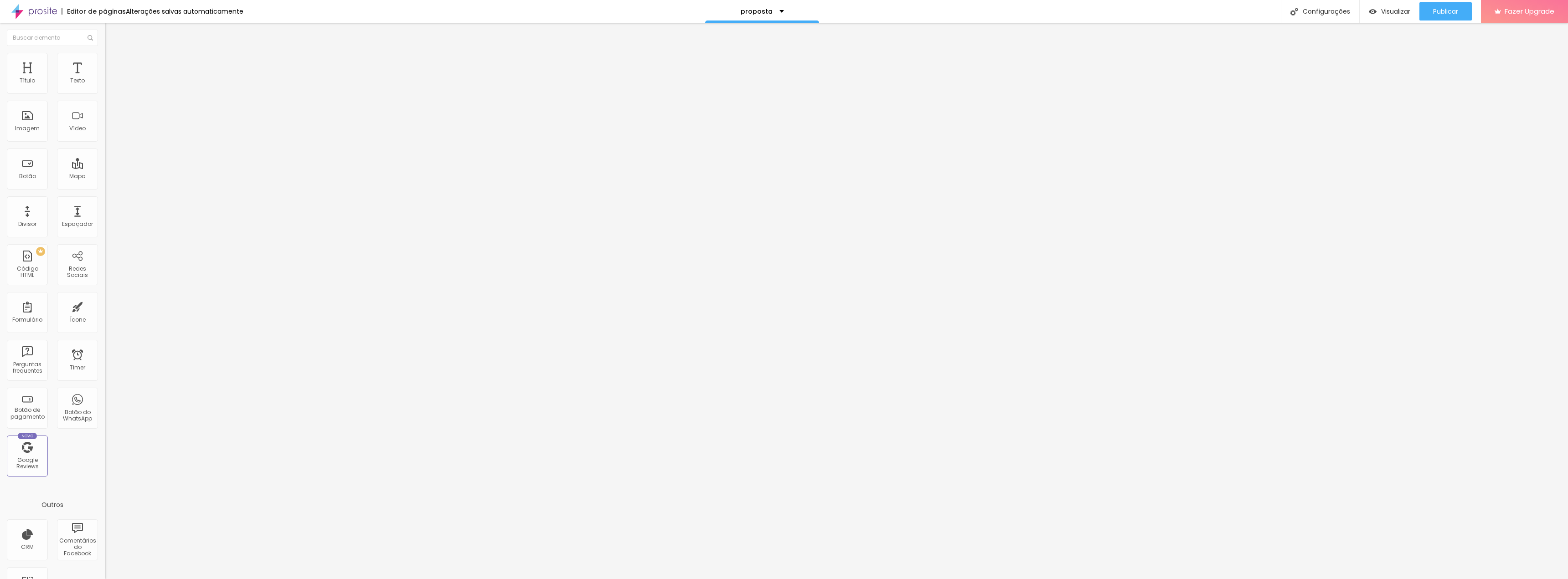
click at [159, 296] on input "range" at bounding box center [134, 300] width 59 height 7
click at [105, 119] on div "< iframe src = "[URL][DOMAIN_NAME]" style = "width: 700px; max-width: 100%; hei…" at bounding box center [407, 111] width 605 height 63
drag, startPoint x: 86, startPoint y: 104, endPoint x: 0, endPoint y: 104, distance: 86.0
click at [105, 104] on div "Código HTML 200 caracteres 1 < iframe src = "[URL][DOMAIN_NAME]" style = "width…" at bounding box center [157, 84] width 105 height 44
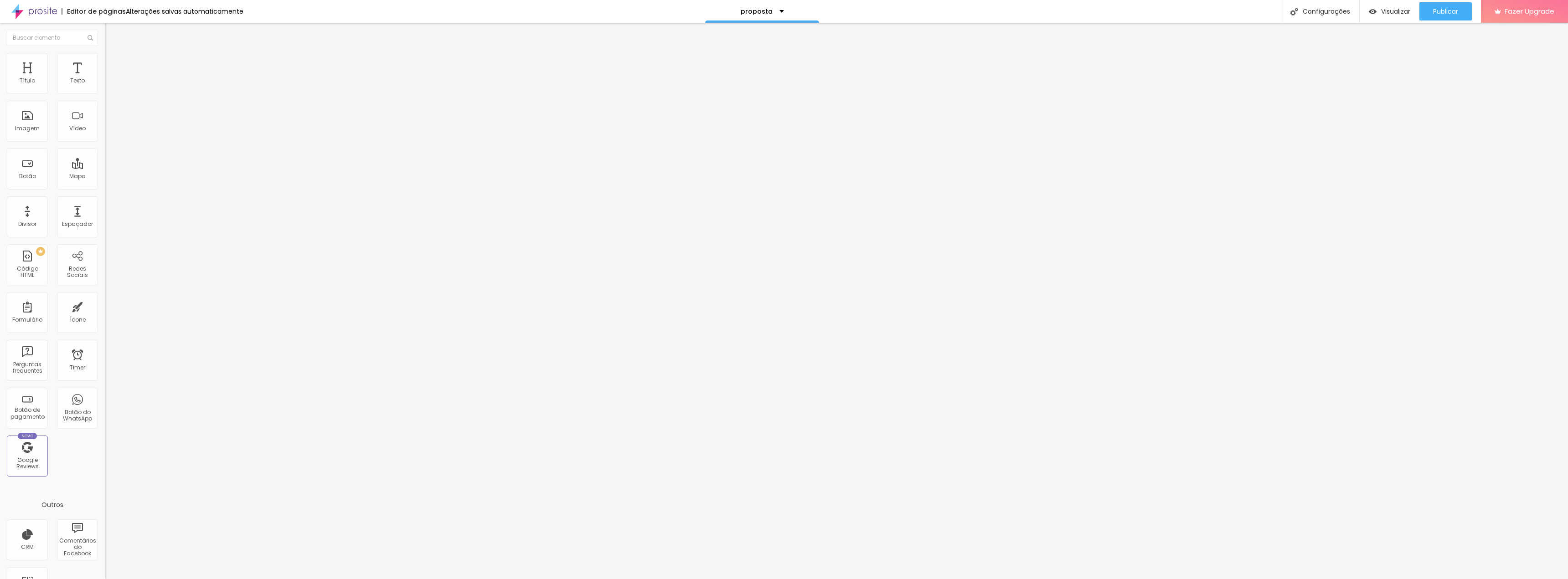
click at [43, 120] on div "< iframe src = "[URL][DOMAIN_NAME]" style = "width: 700px; max-width: 100%; hei…" at bounding box center [156, 111] width 605 height 63
click at [105, 79] on div "< iframe src = "[URL][DOMAIN_NAME]" style = "width: 700px; max-width: 100%; hei…" at bounding box center [157, 79] width 105 height 0
drag, startPoint x: 38, startPoint y: 106, endPoint x: 47, endPoint y: 106, distance: 9.0
click at [47, 106] on div "< iframe src = "[URL][DOMAIN_NAME]" style = "width: 700px; max-width: 100%; hei…" at bounding box center [135, 111] width 605 height 63
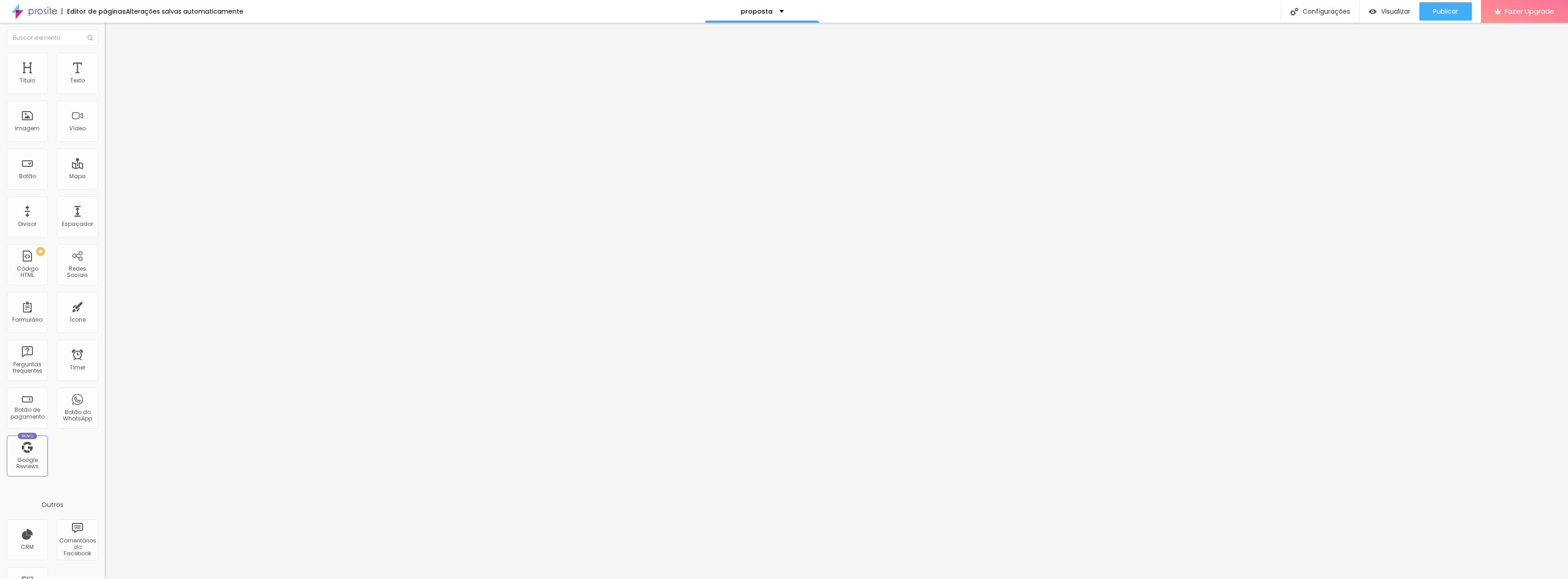
drag, startPoint x: 38, startPoint y: 103, endPoint x: 46, endPoint y: 104, distance: 8.1
click at [46, 104] on div "< iframe src = "[URL][DOMAIN_NAME]" style = "width: 700px; max-width: 100%; hei…" at bounding box center [135, 111] width 605 height 63
drag, startPoint x: 49, startPoint y: 106, endPoint x: 60, endPoint y: 113, distance: 13.0
click at [59, 105] on div "< iframe src = "[URL][DOMAIN_NAME]" style = "width: 700px; max-width: 100%; hei…" at bounding box center [243, 111] width 608 height 63
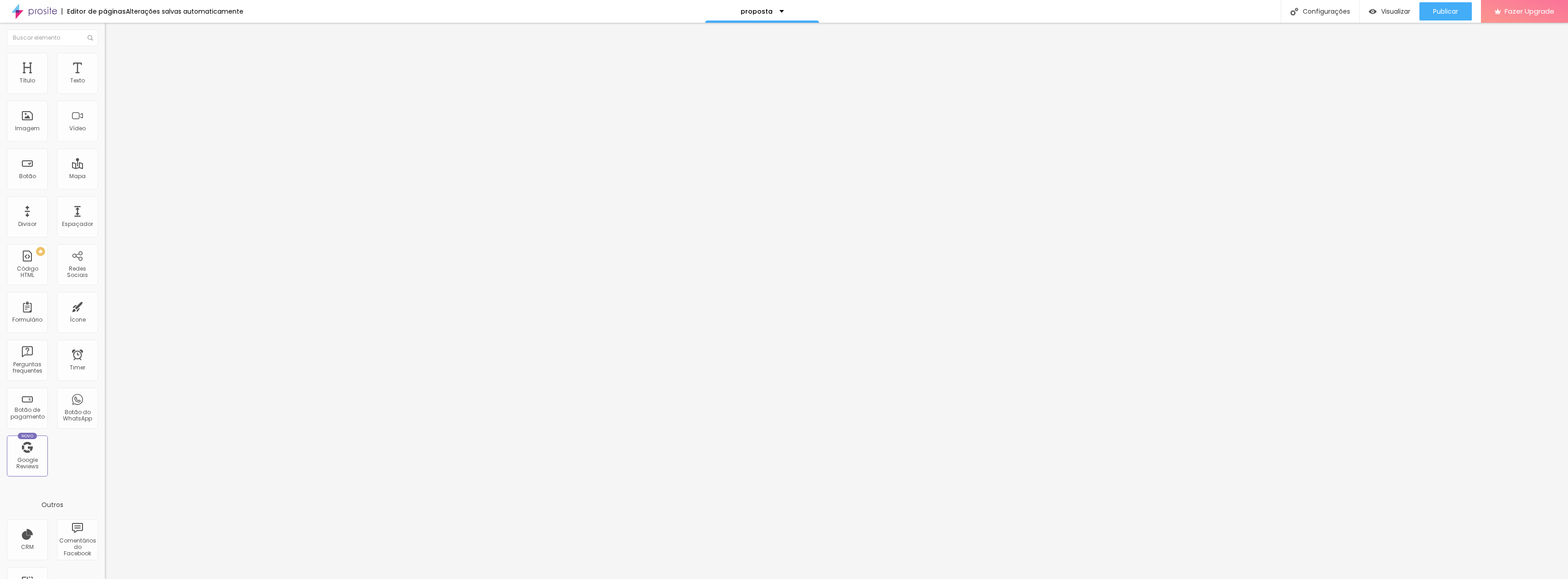
click at [105, 79] on div "< iframe src = "[URL][DOMAIN_NAME]" style = "width: 700px; max-width: 100%; hei…" at bounding box center [157, 79] width 105 height 0
click at [48, 104] on div "< iframe src = "[URL][DOMAIN_NAME]" style = "width: 700px; max-width: 100%; hei…" at bounding box center [243, 111] width 608 height 63
click at [50, 104] on div "< iframe src = "[URL][DOMAIN_NAME]" style = "width: 900px; max-width: 100%; hei…" at bounding box center [243, 111] width 608 height 63
click at [1451, 12] on span "Publicar" at bounding box center [1445, 12] width 25 height 7
